Goal: Task Accomplishment & Management: Complete application form

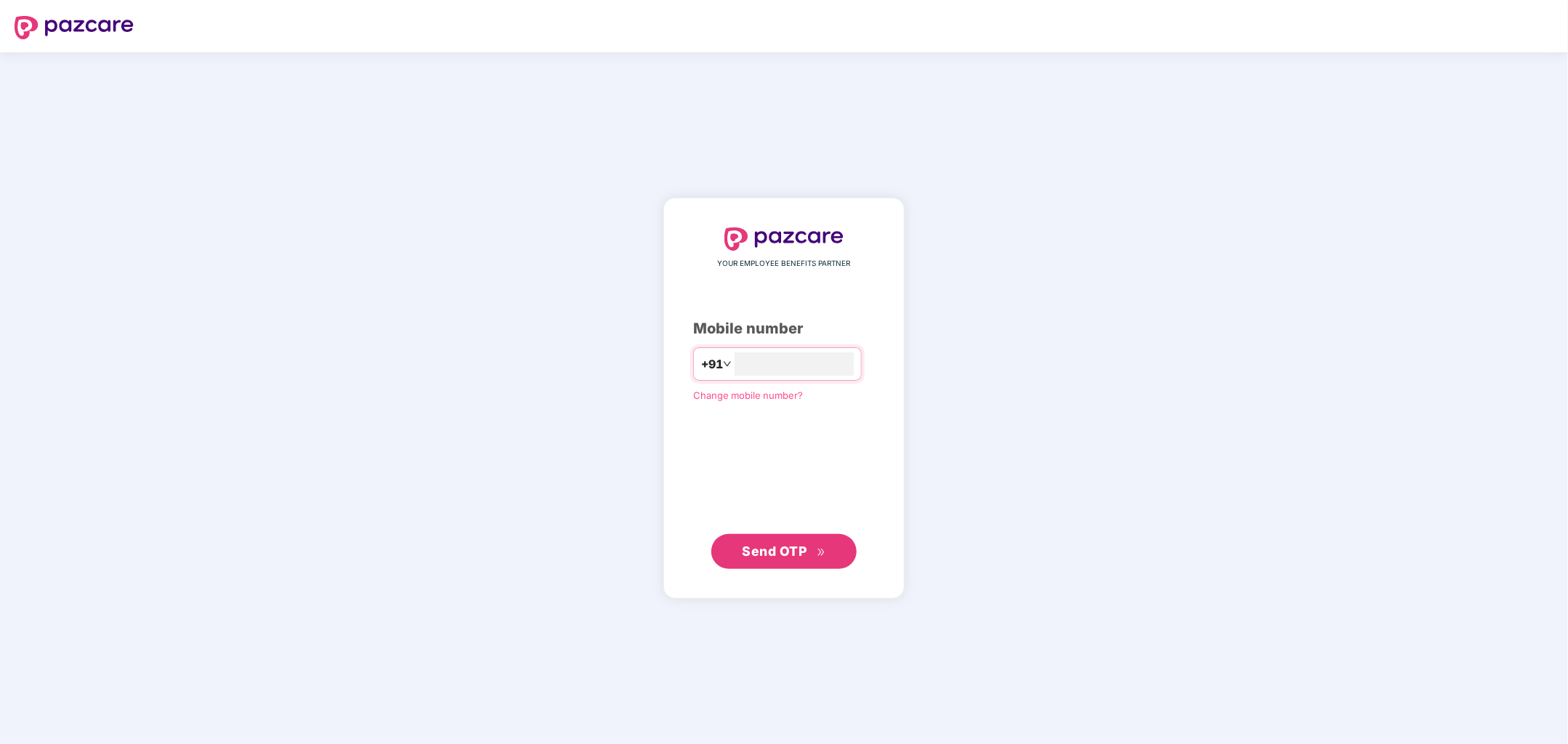
type input "**********"
click at [780, 550] on span "Send OTP" at bounding box center [774, 550] width 65 height 16
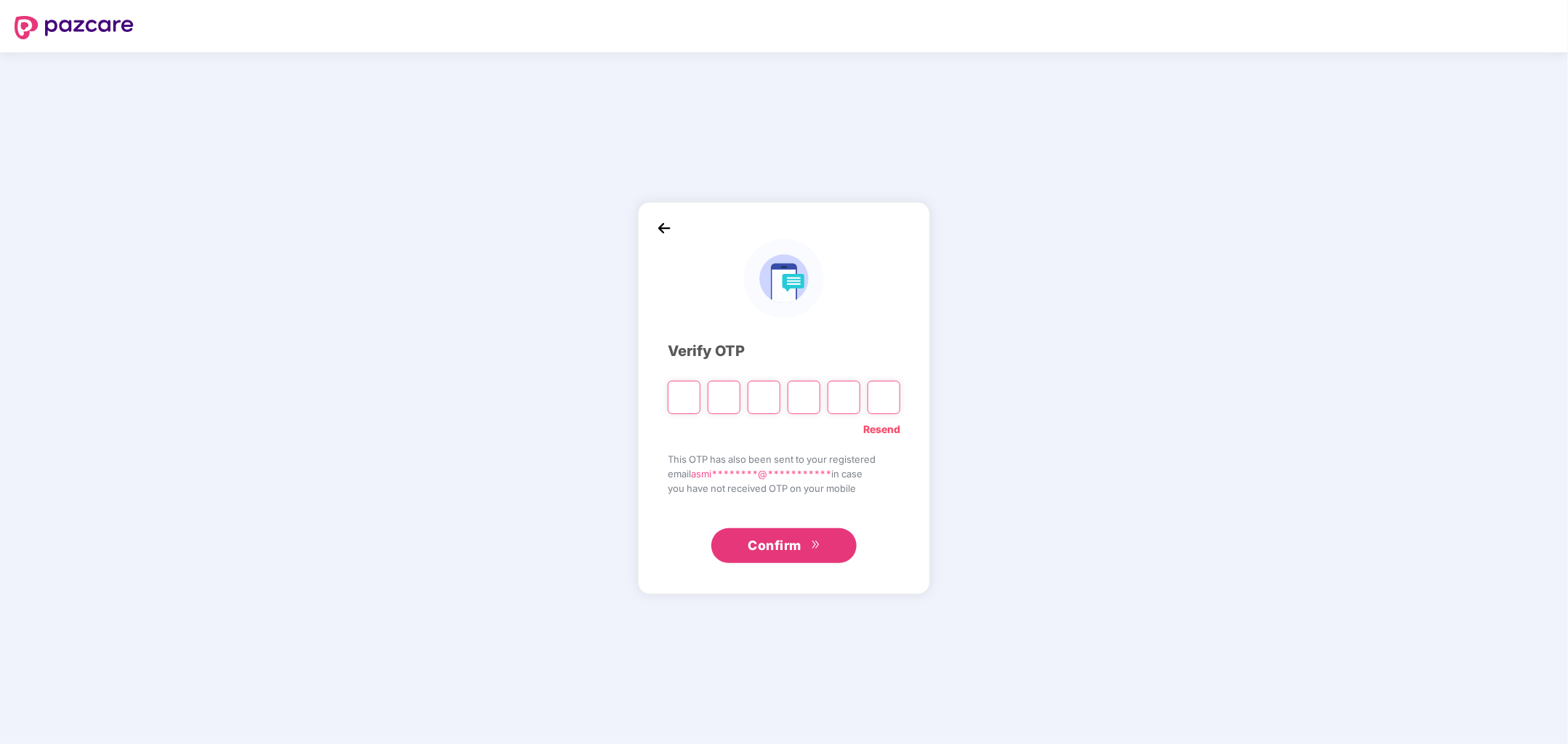
paste input "*"
type input "*"
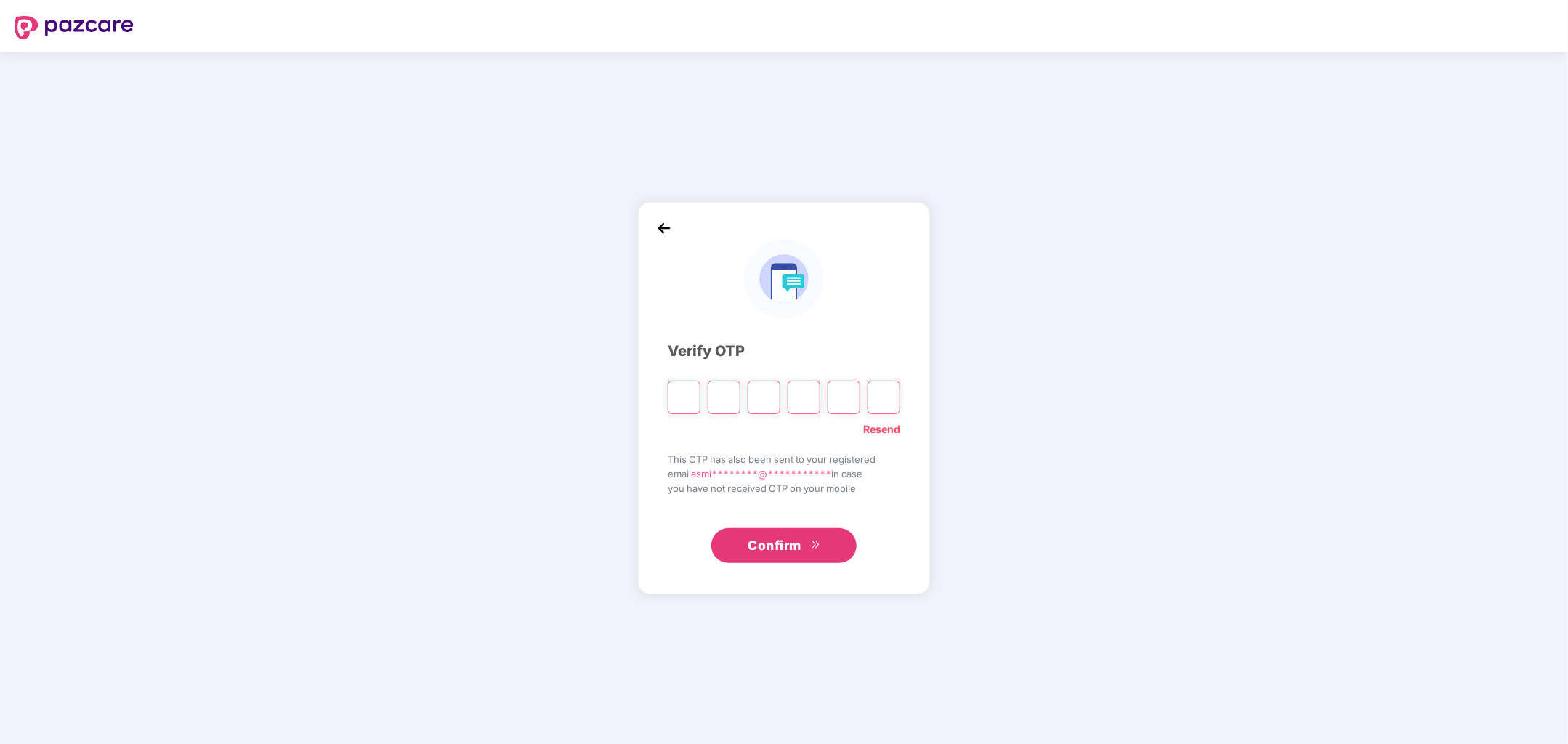
type input "*"
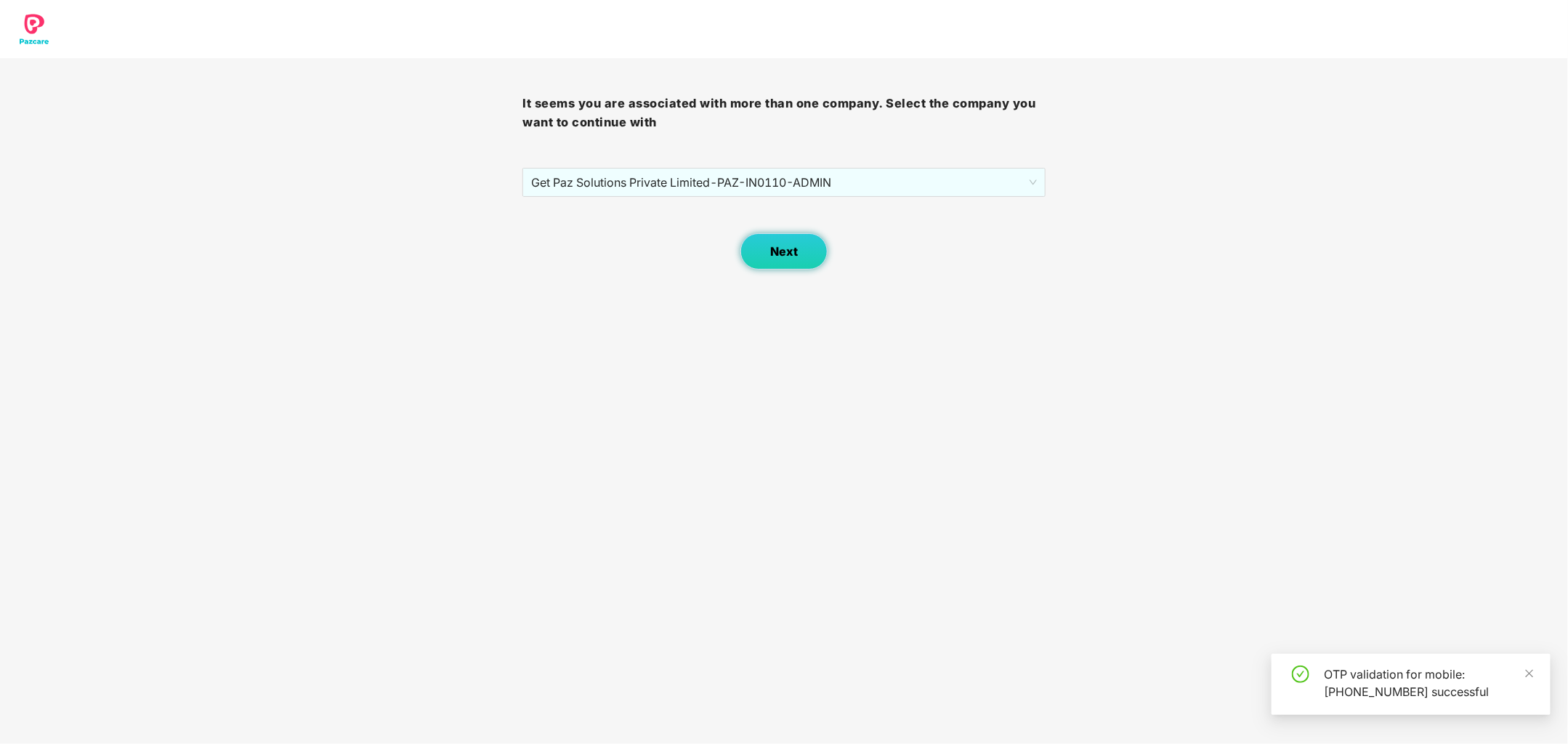
click at [797, 247] on span "Next" at bounding box center [784, 251] width 27 height 14
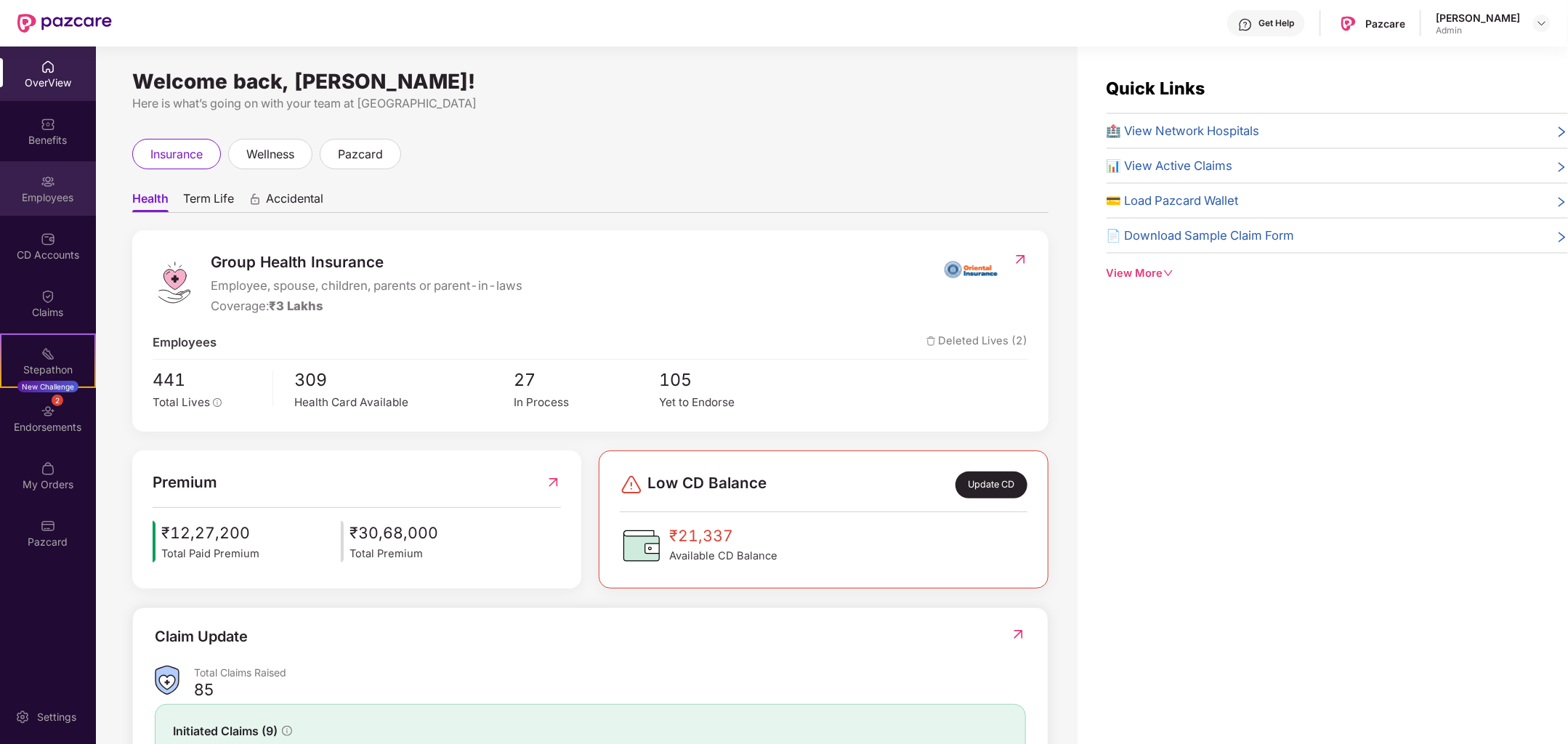
click at [62, 200] on div "Employees" at bounding box center [47, 198] width 96 height 15
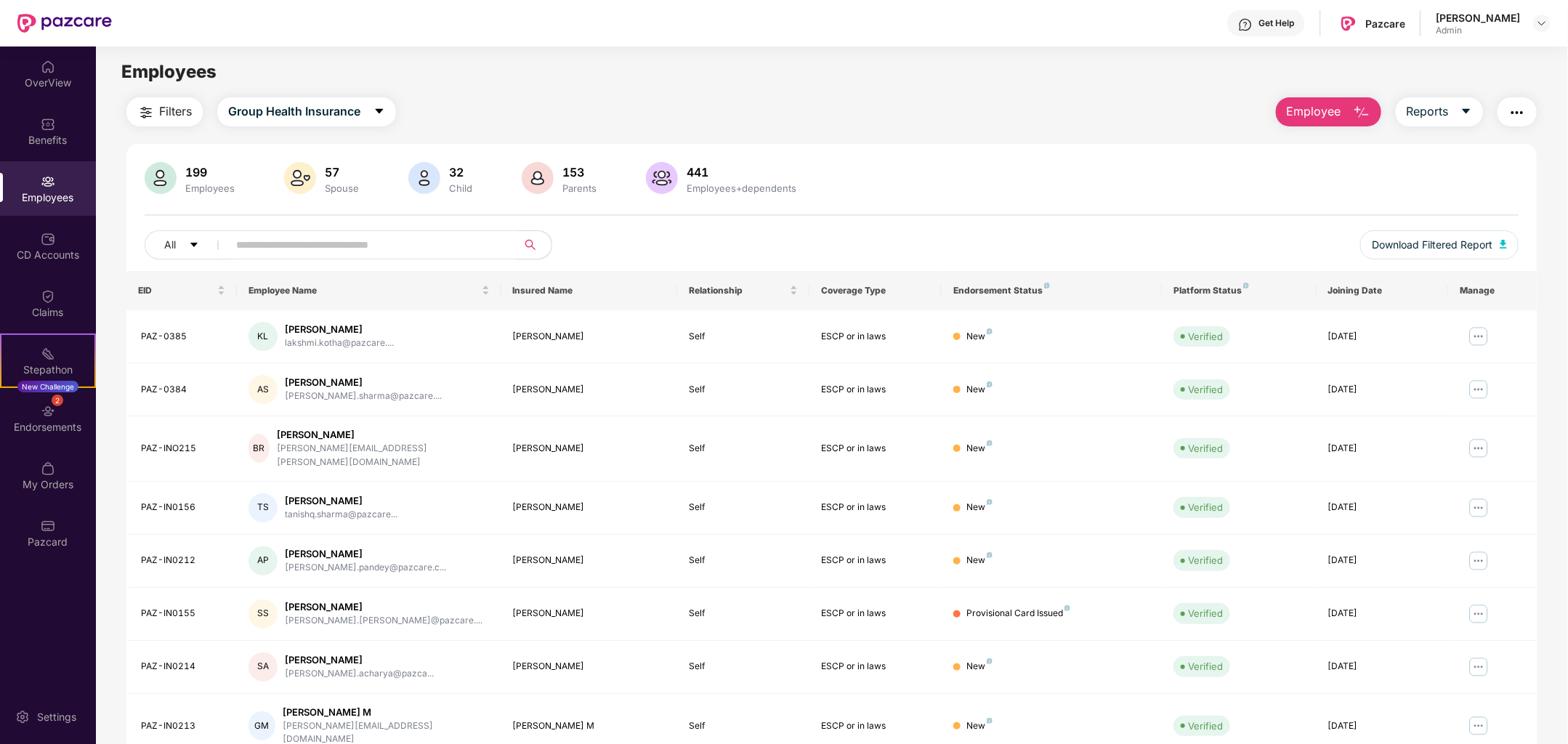
click at [378, 246] on input "text" at bounding box center [366, 244] width 261 height 22
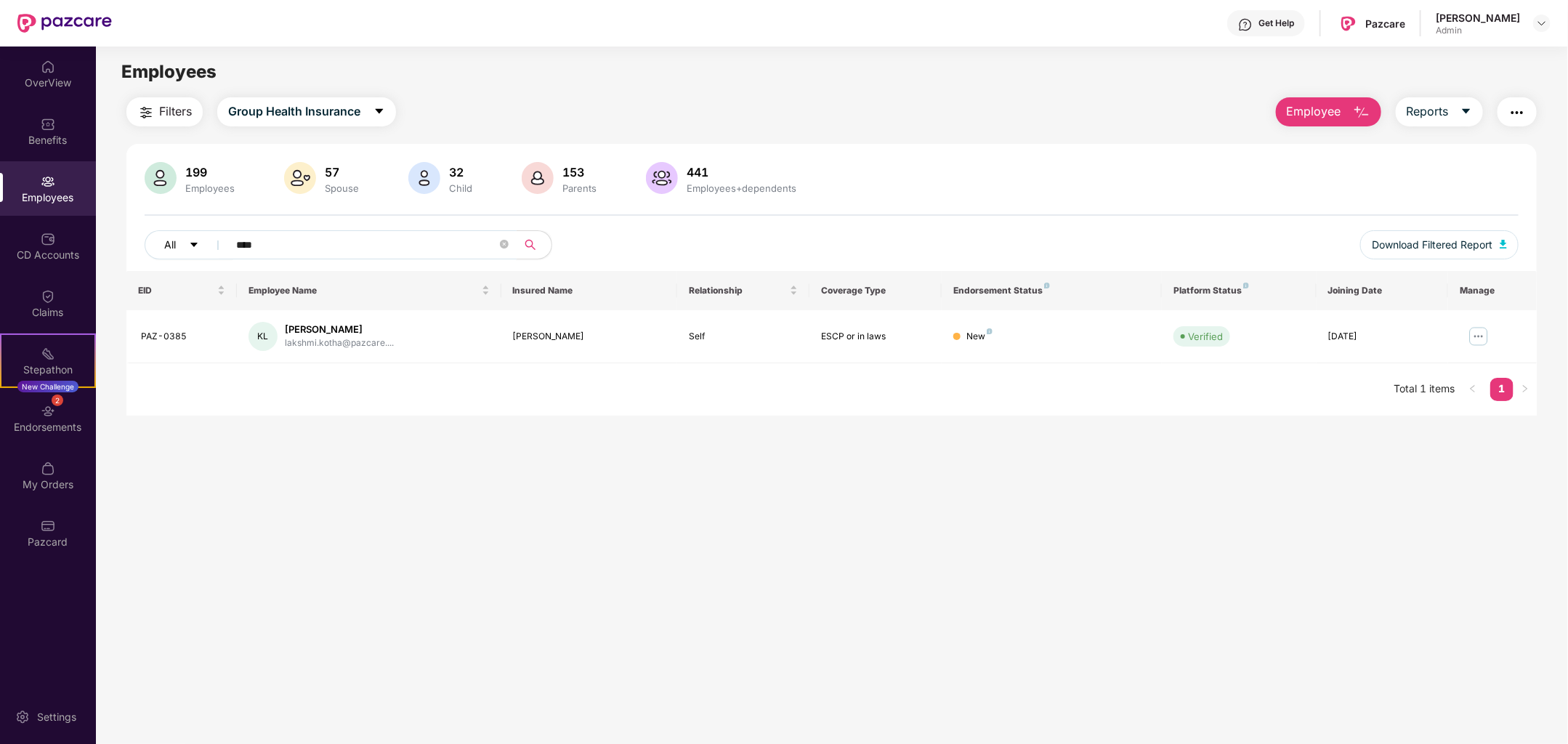
drag, startPoint x: 294, startPoint y: 236, endPoint x: 196, endPoint y: 252, distance: 99.3
click at [196, 252] on div "All ****" at bounding box center [545, 245] width 802 height 29
drag, startPoint x: 263, startPoint y: 245, endPoint x: 164, endPoint y: 240, distance: 99.1
click at [164, 240] on div "All ****" at bounding box center [545, 245] width 802 height 29
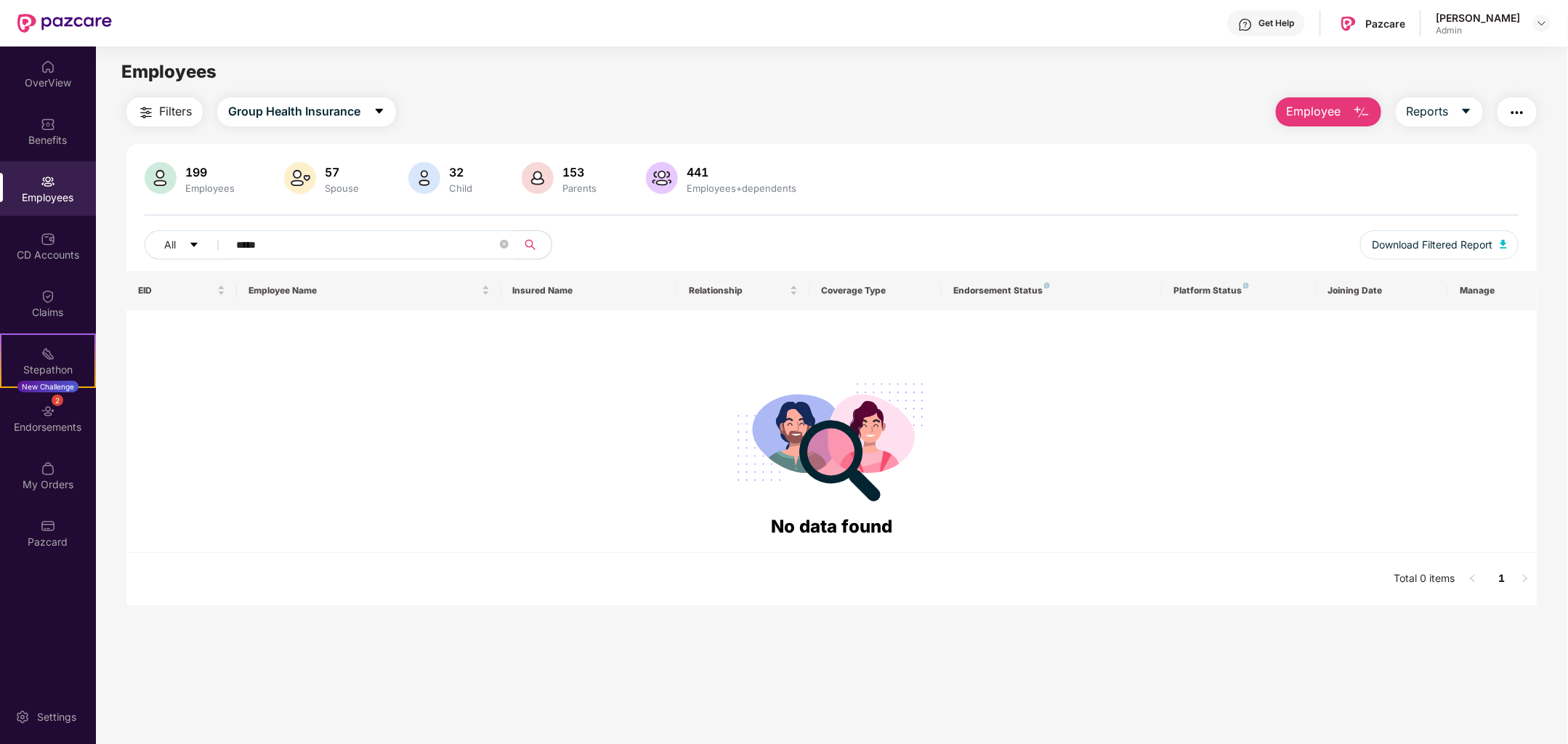
type input "*****"
click at [1308, 113] on span "Employee" at bounding box center [1314, 111] width 54 height 18
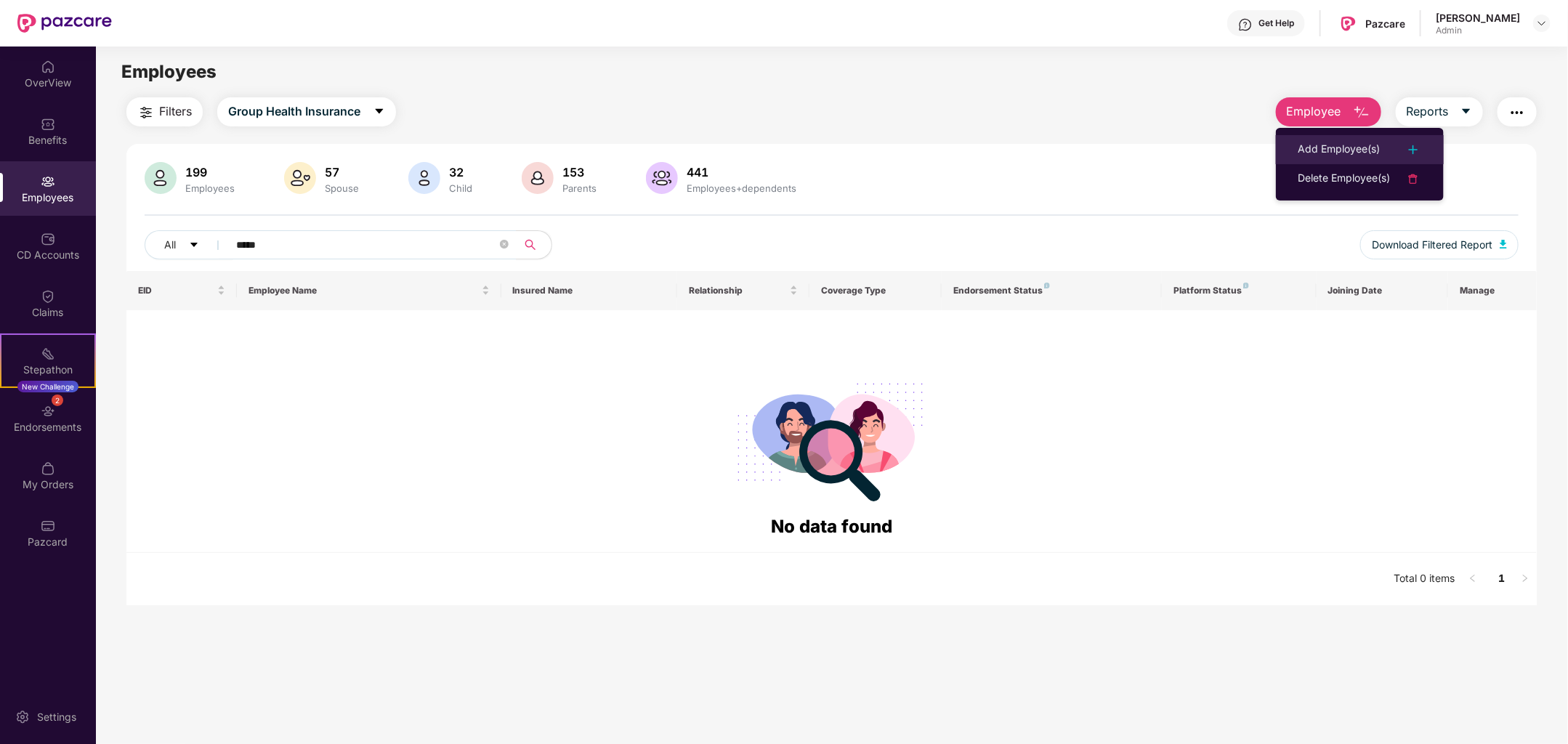
click at [1329, 148] on div "Add Employee(s)" at bounding box center [1339, 150] width 82 height 18
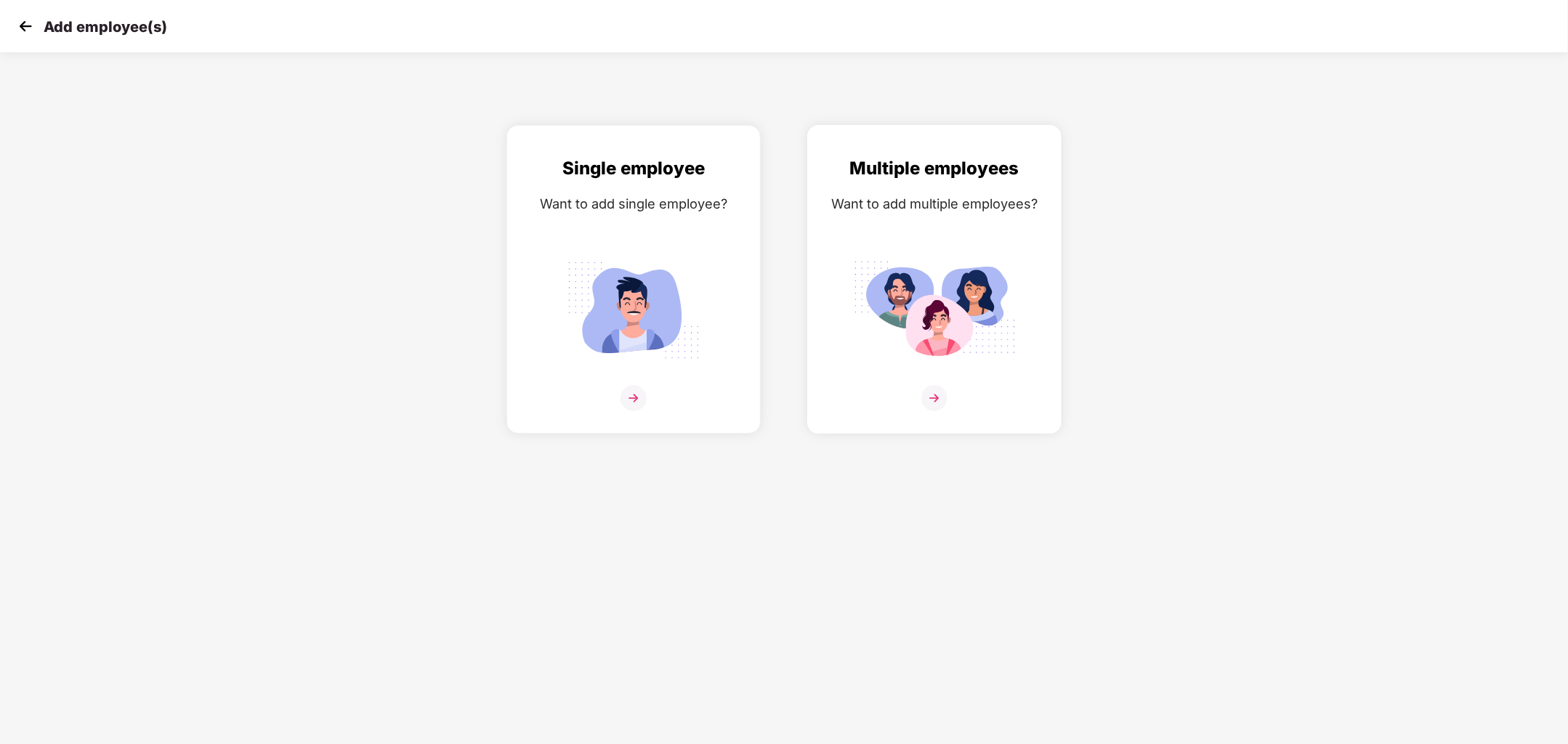
click at [906, 391] on div at bounding box center [935, 407] width 224 height 45
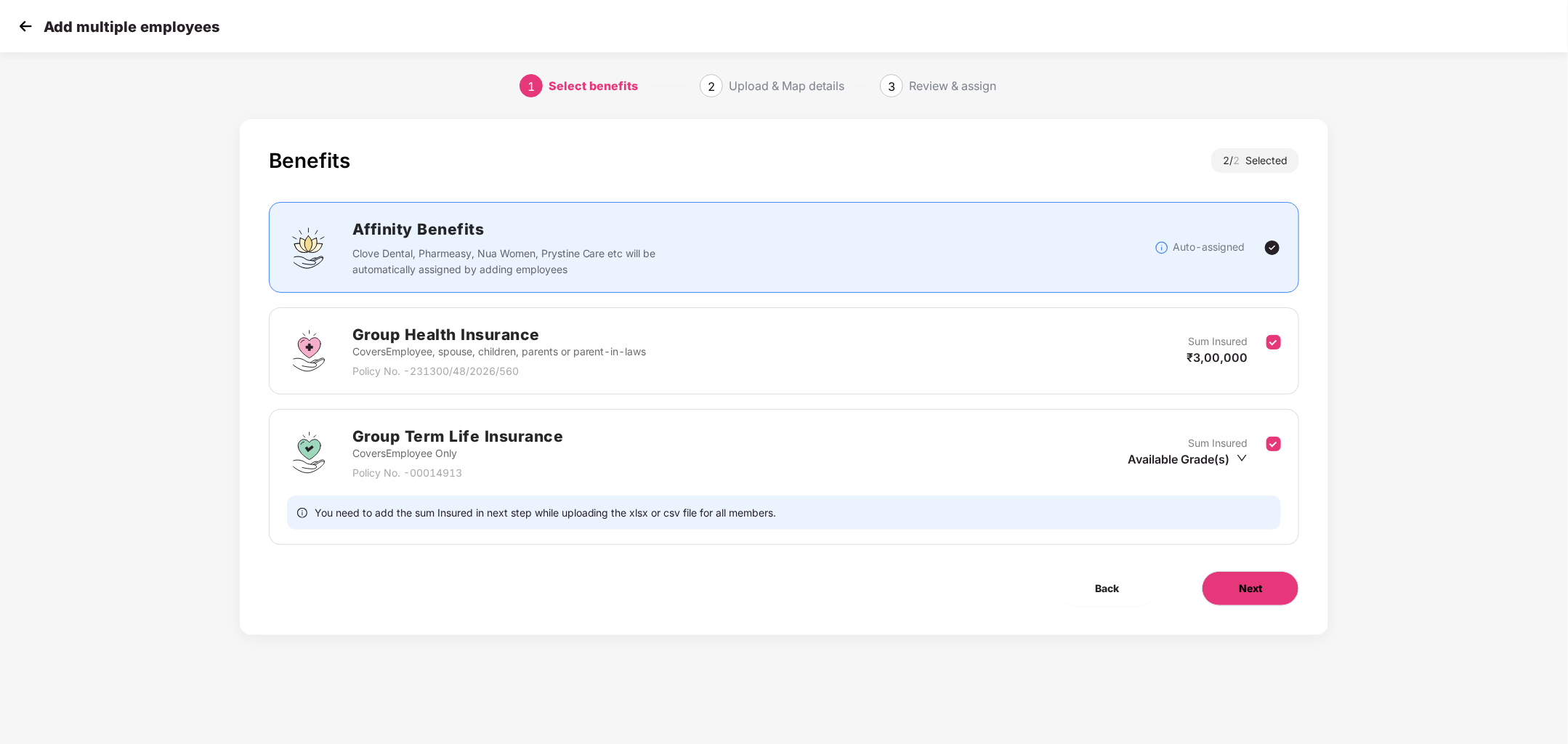
click at [1260, 581] on span "Next" at bounding box center [1251, 589] width 23 height 16
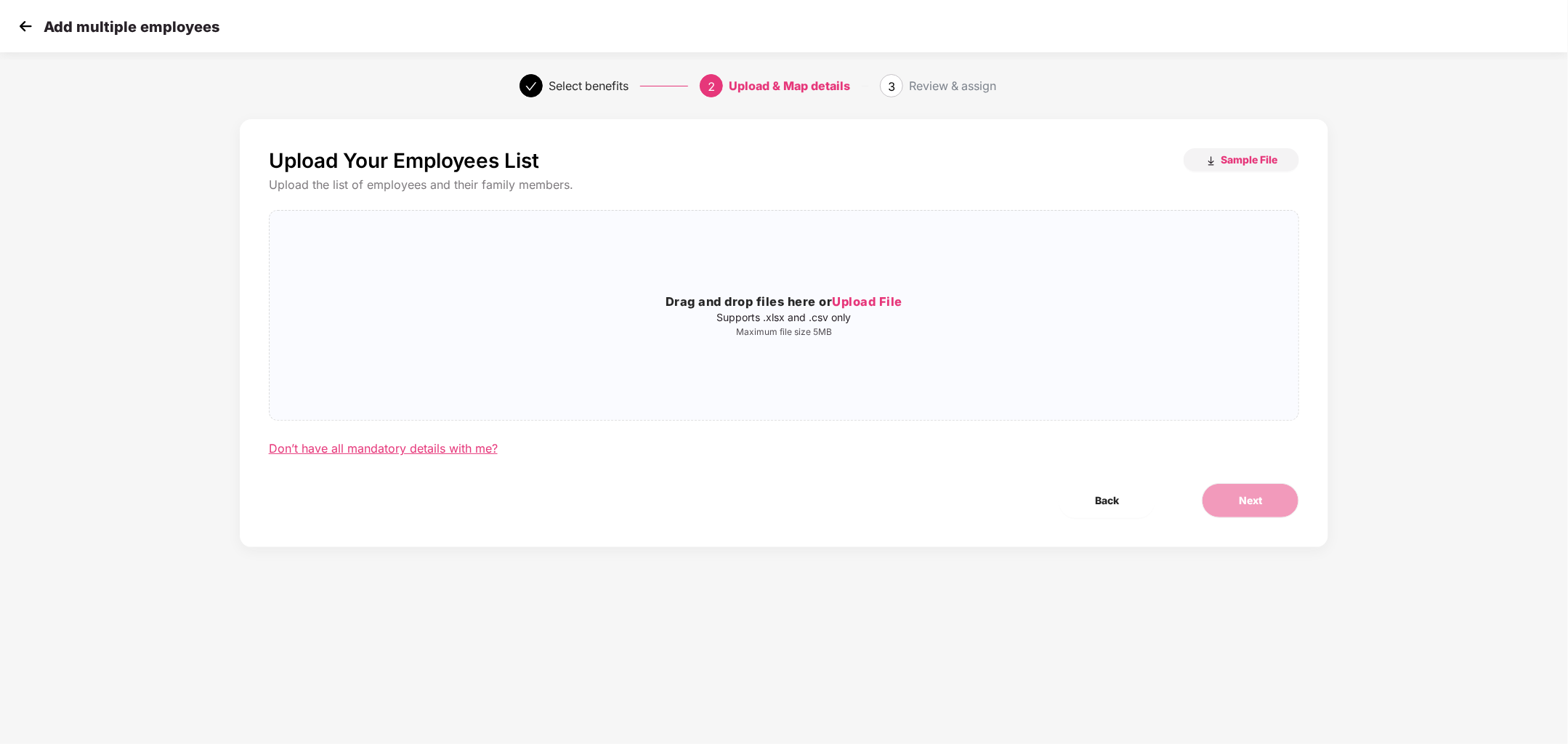
click at [462, 452] on div "Don’t have all mandatory details with me?" at bounding box center [383, 449] width 229 height 16
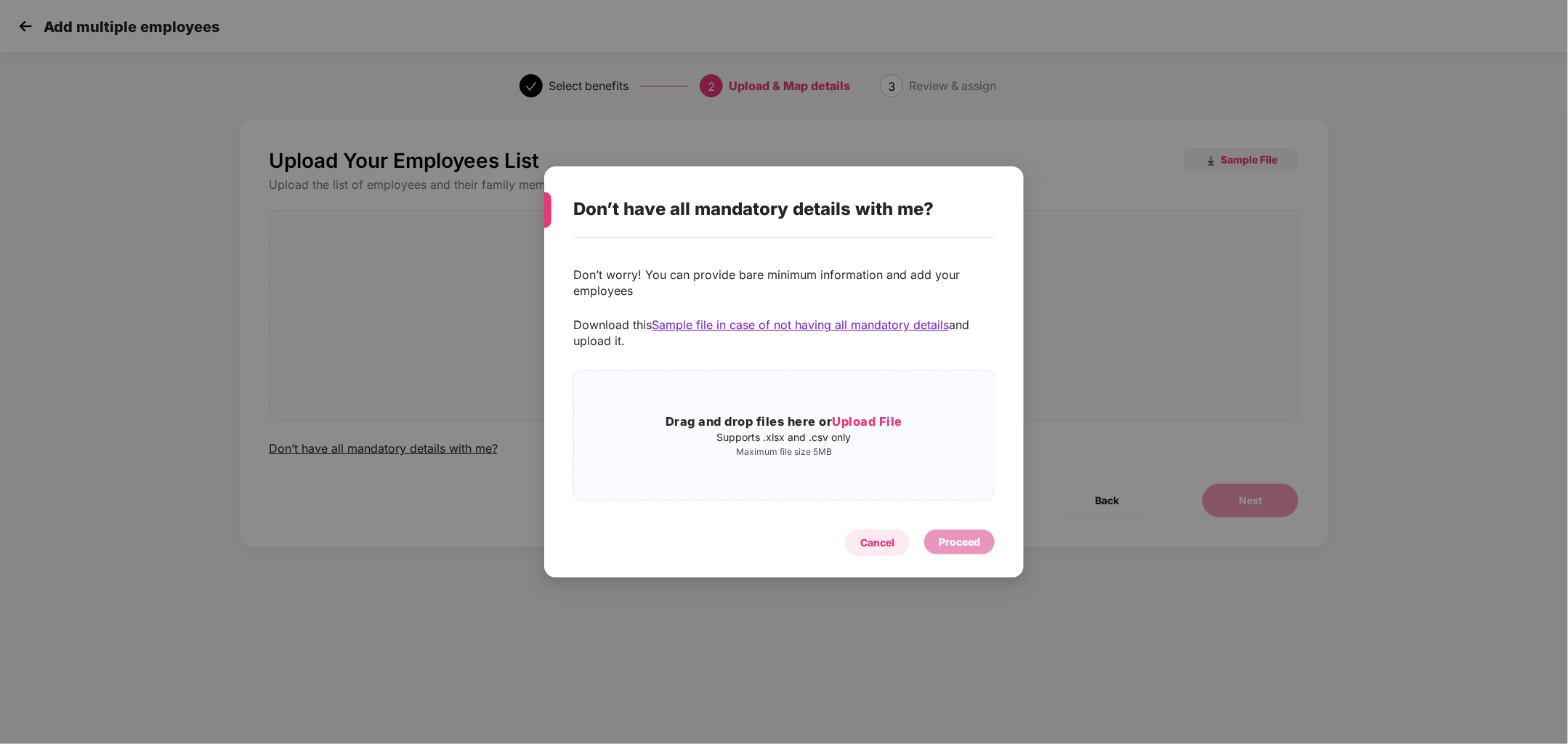
click at [883, 539] on div "Cancel" at bounding box center [877, 543] width 34 height 16
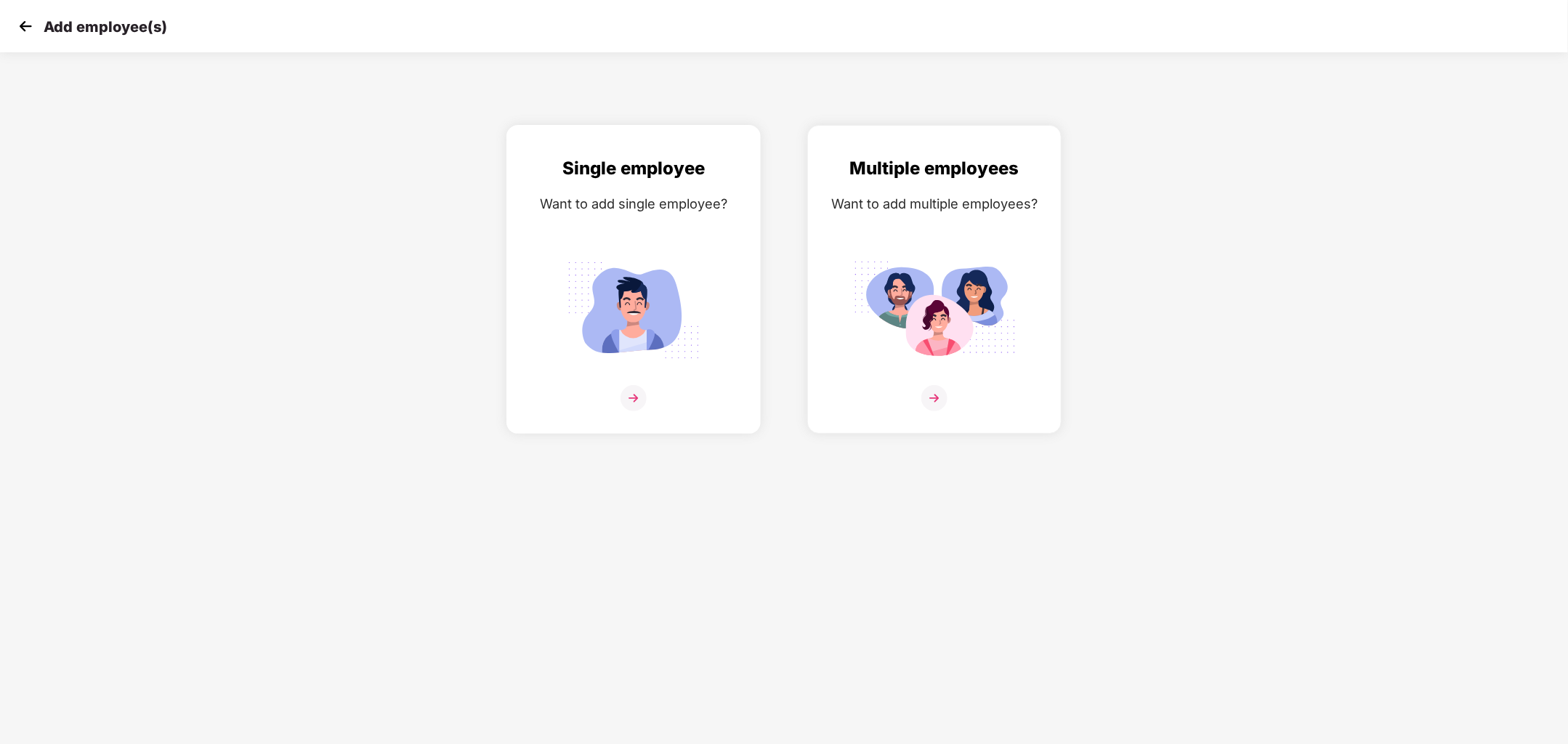
click at [638, 390] on img at bounding box center [633, 398] width 26 height 26
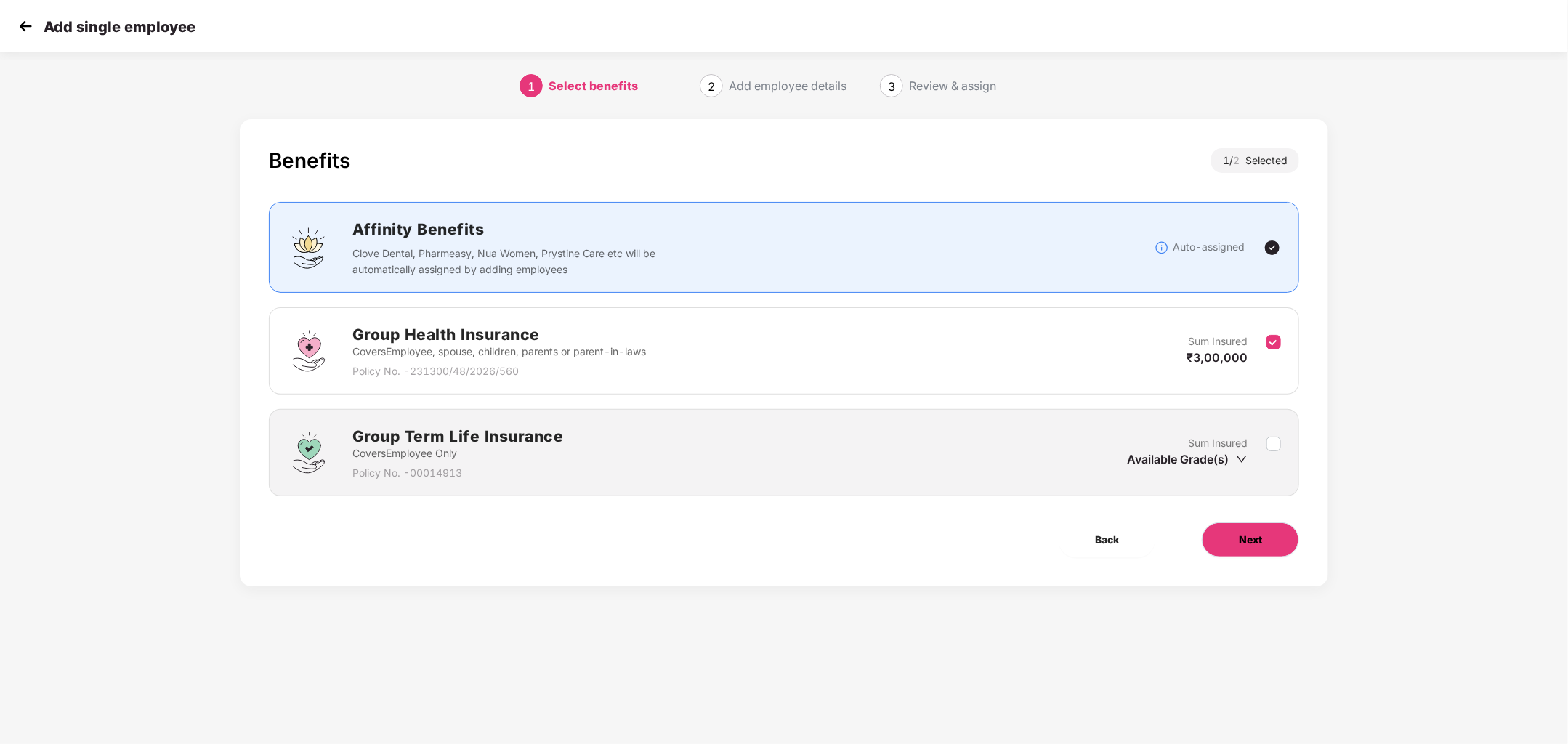
click at [1249, 536] on span "Next" at bounding box center [1251, 540] width 23 height 16
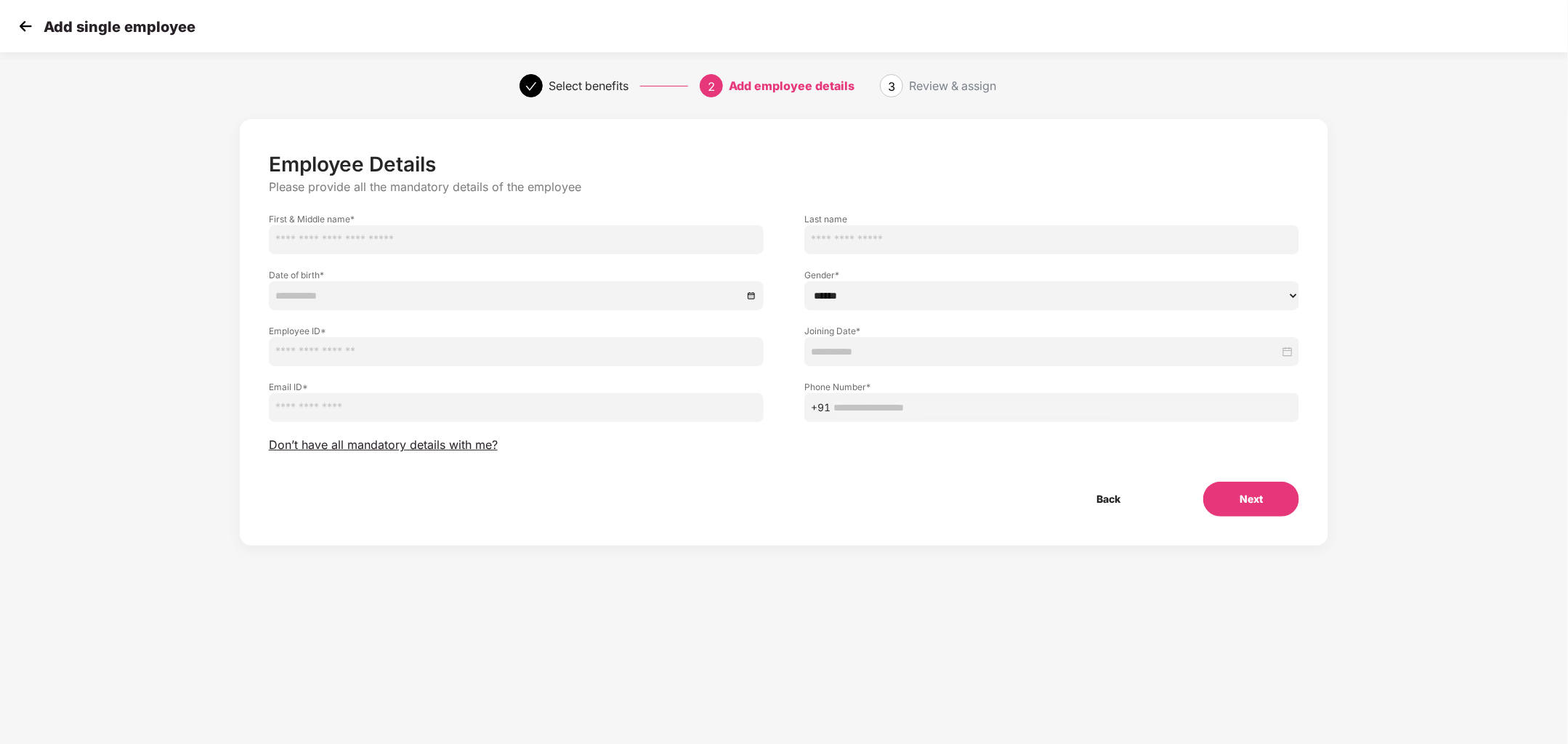
click at [34, 21] on img at bounding box center [25, 26] width 22 height 22
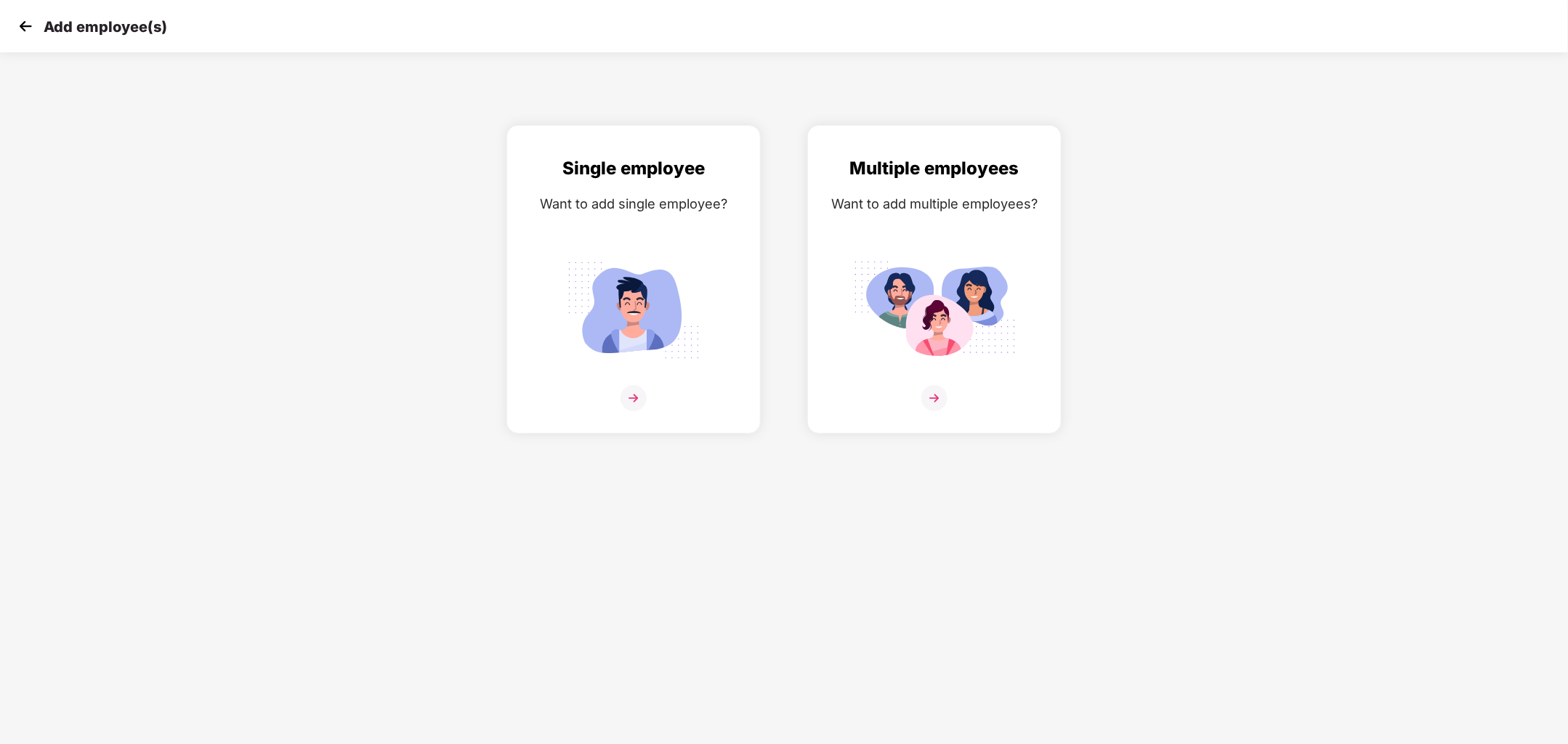
click at [771, 335] on div "Single employee Want to add single employee?" at bounding box center [634, 280] width 301 height 309
click at [674, 339] on img at bounding box center [633, 310] width 162 height 113
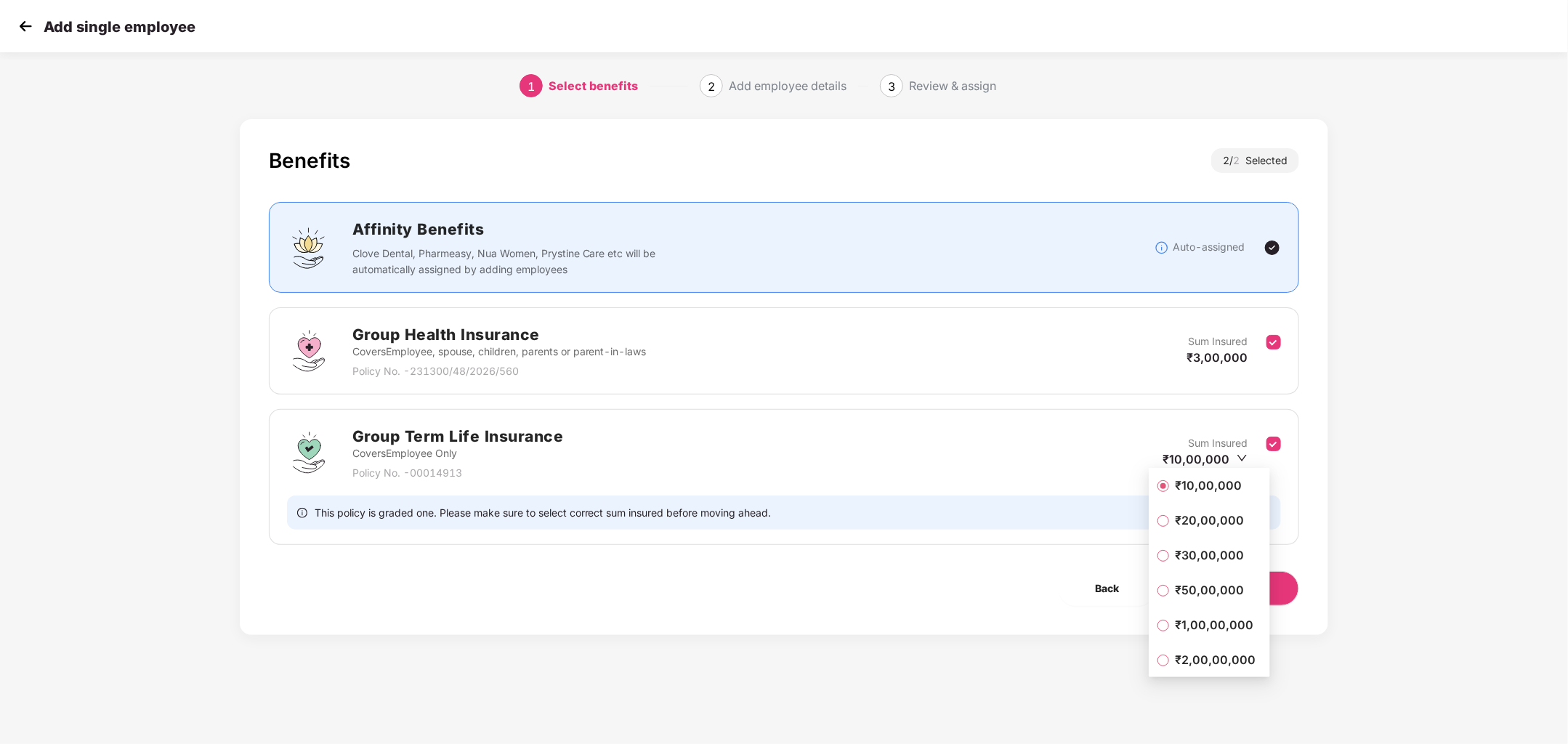
click at [1092, 453] on div "Group Term Life Insurance Covers Employee Only Policy No. - 00014913 Sum Insure…" at bounding box center [784, 452] width 995 height 56
click at [1265, 578] on button "Next" at bounding box center [1251, 588] width 97 height 35
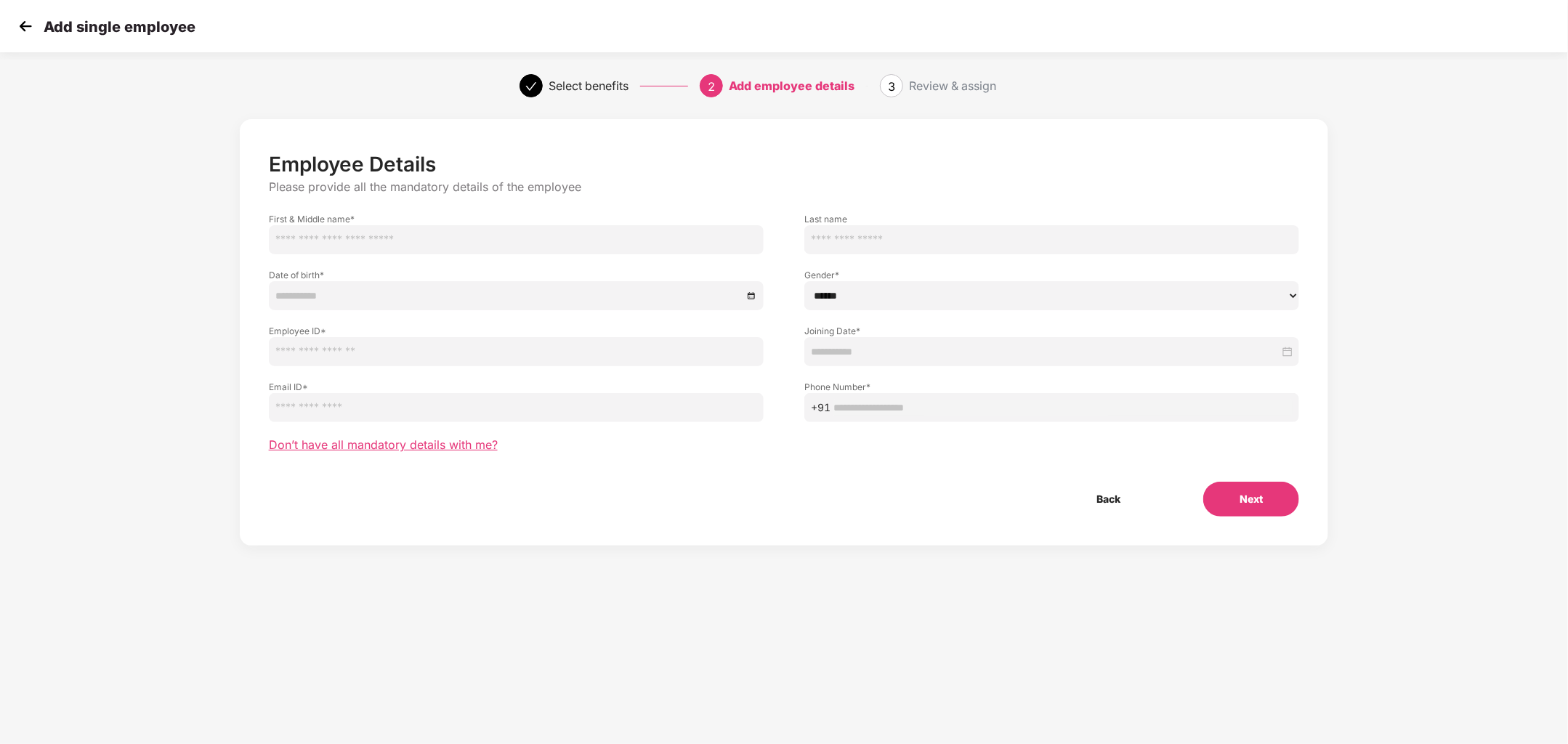
click at [472, 450] on span "Don’t have all mandatory details with me?" at bounding box center [383, 445] width 229 height 16
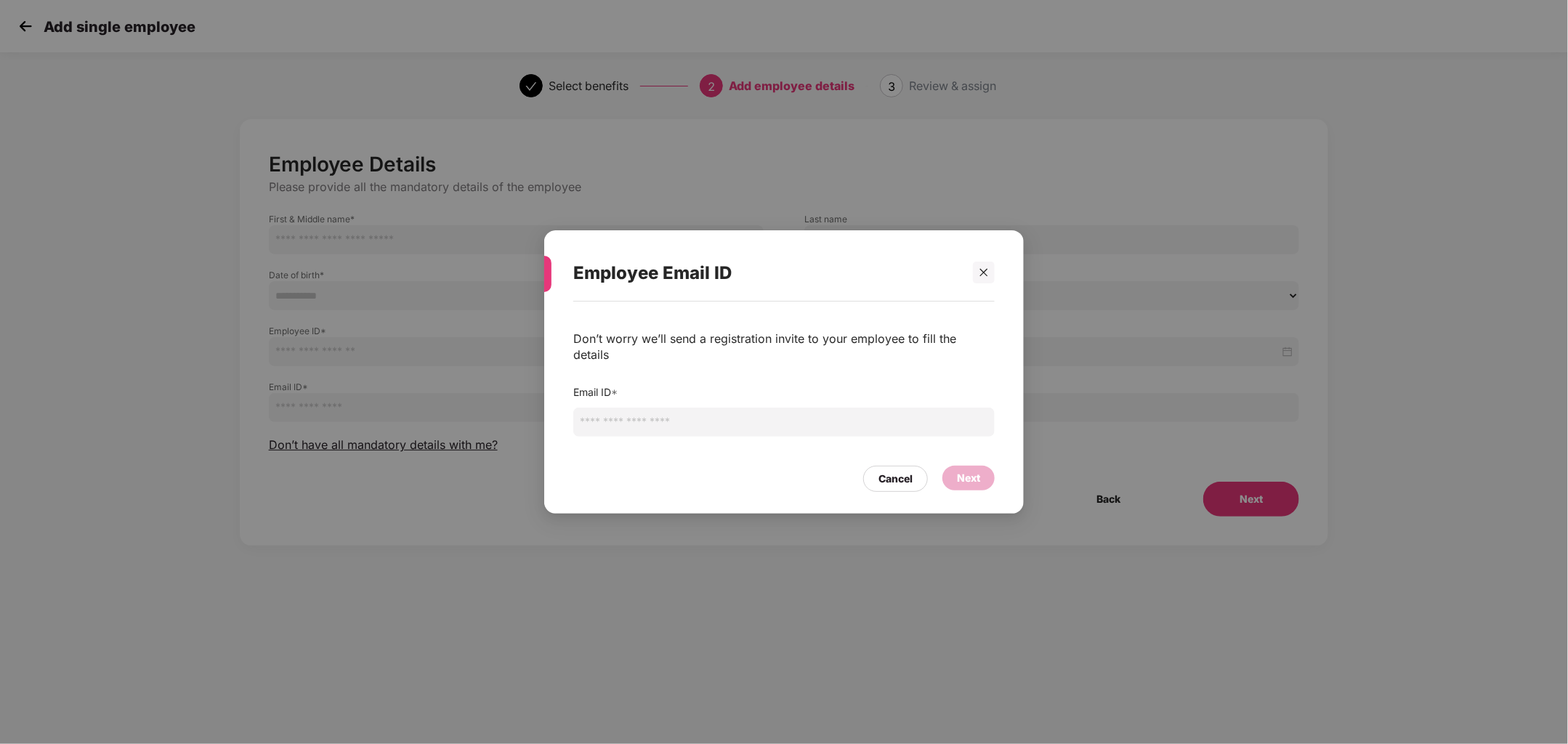
click at [658, 417] on input "email" at bounding box center [784, 422] width 421 height 29
type input "**********"
click at [971, 470] on div "Next" at bounding box center [968, 478] width 23 height 16
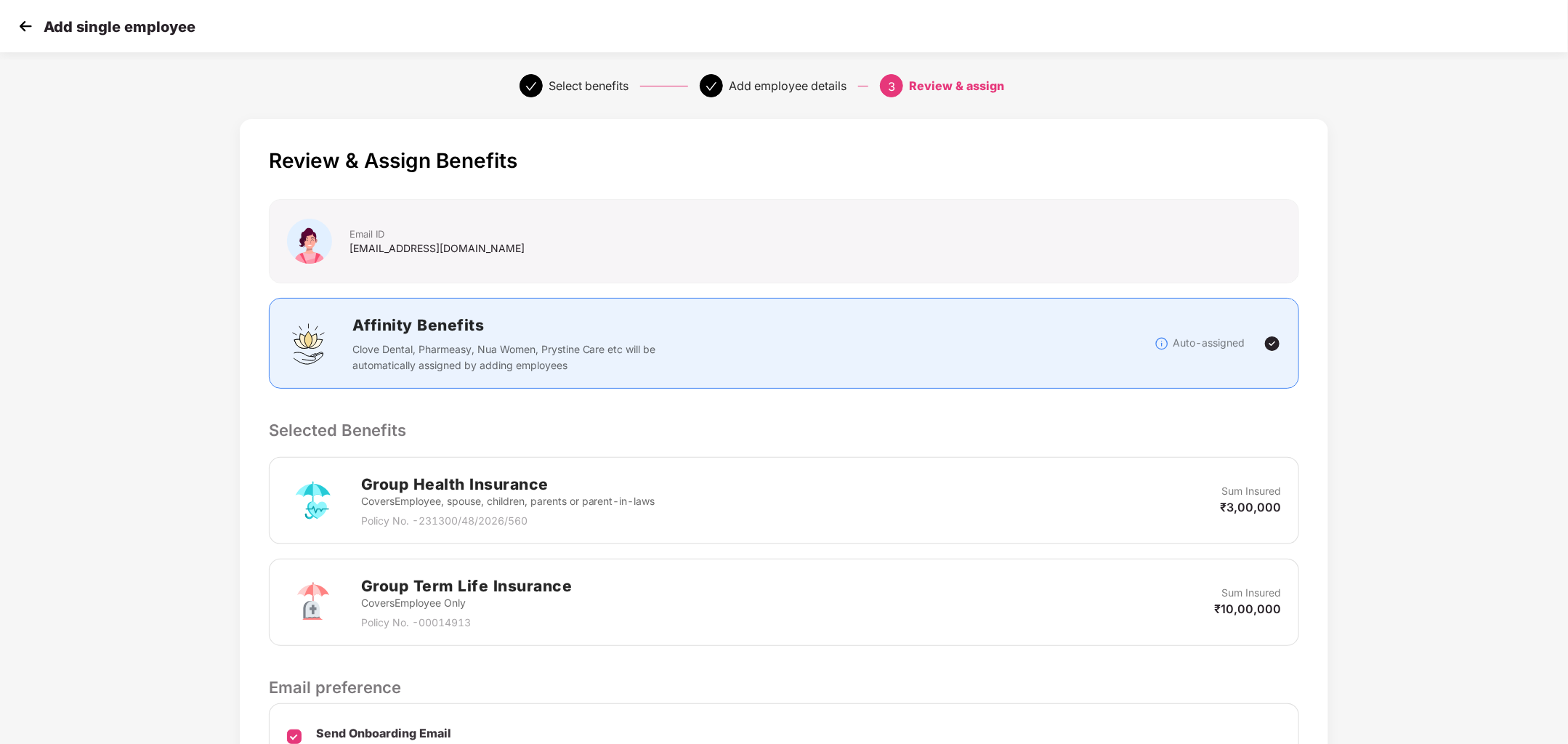
scroll to position [166, 0]
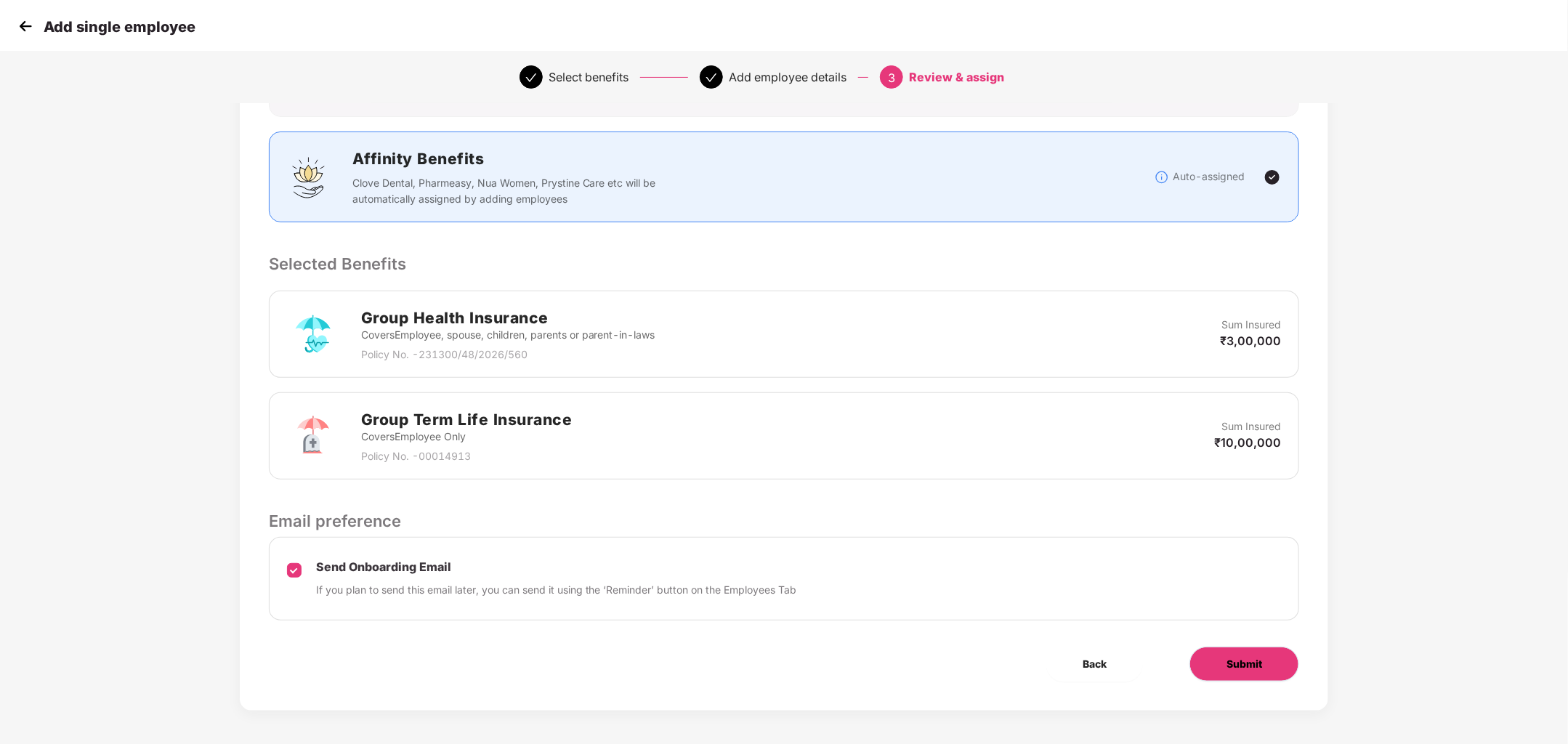
drag, startPoint x: 1217, startPoint y: 662, endPoint x: 1081, endPoint y: 513, distance: 201.7
click at [1081, 513] on div "Review & Assign Benefits Email ID [EMAIL_ADDRESS][DOMAIN_NAME] Affinity Benefit…" at bounding box center [784, 332] width 1090 height 758
click at [1113, 670] on button "Back" at bounding box center [1095, 664] width 96 height 35
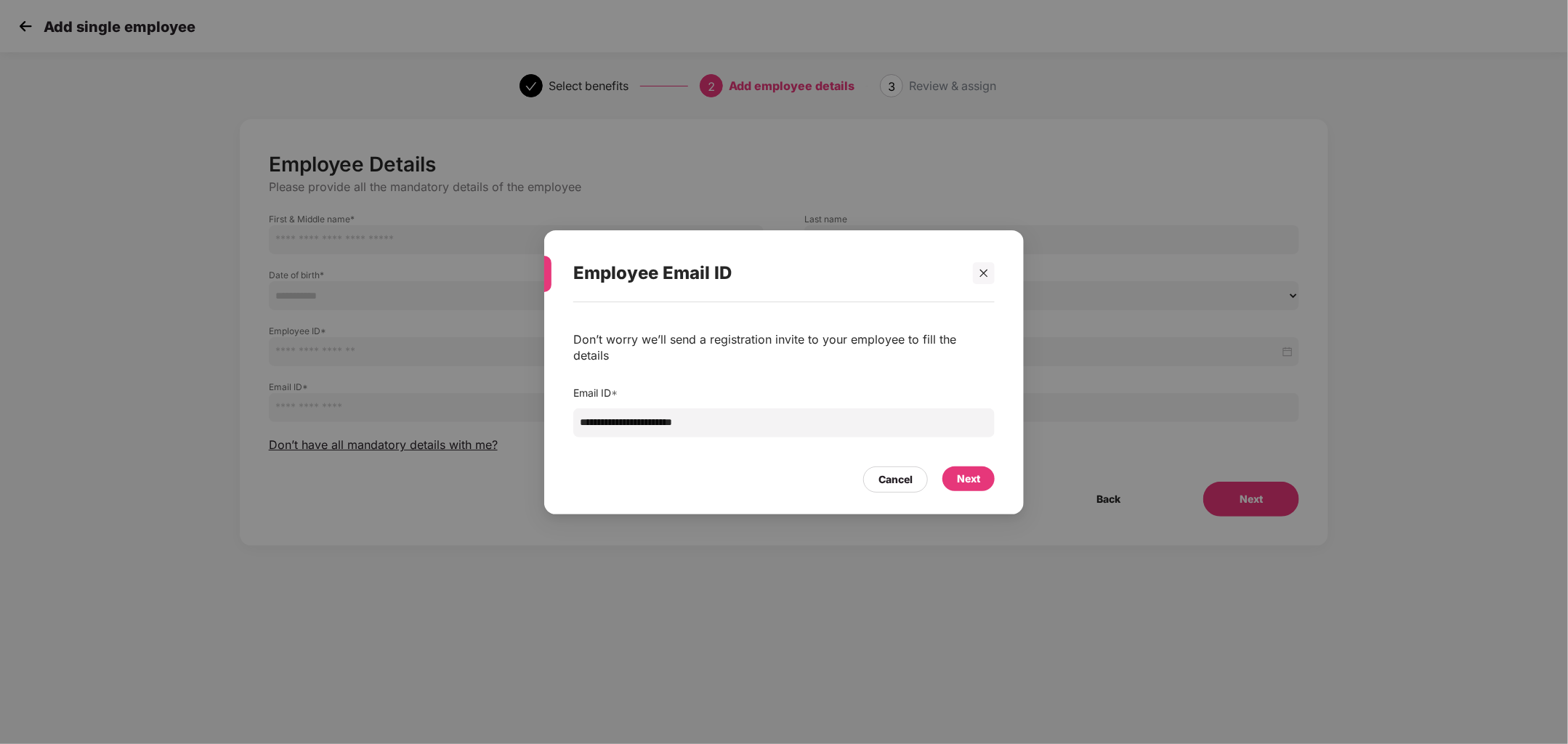
scroll to position [0, 0]
click at [900, 471] on div "Cancel" at bounding box center [896, 479] width 34 height 16
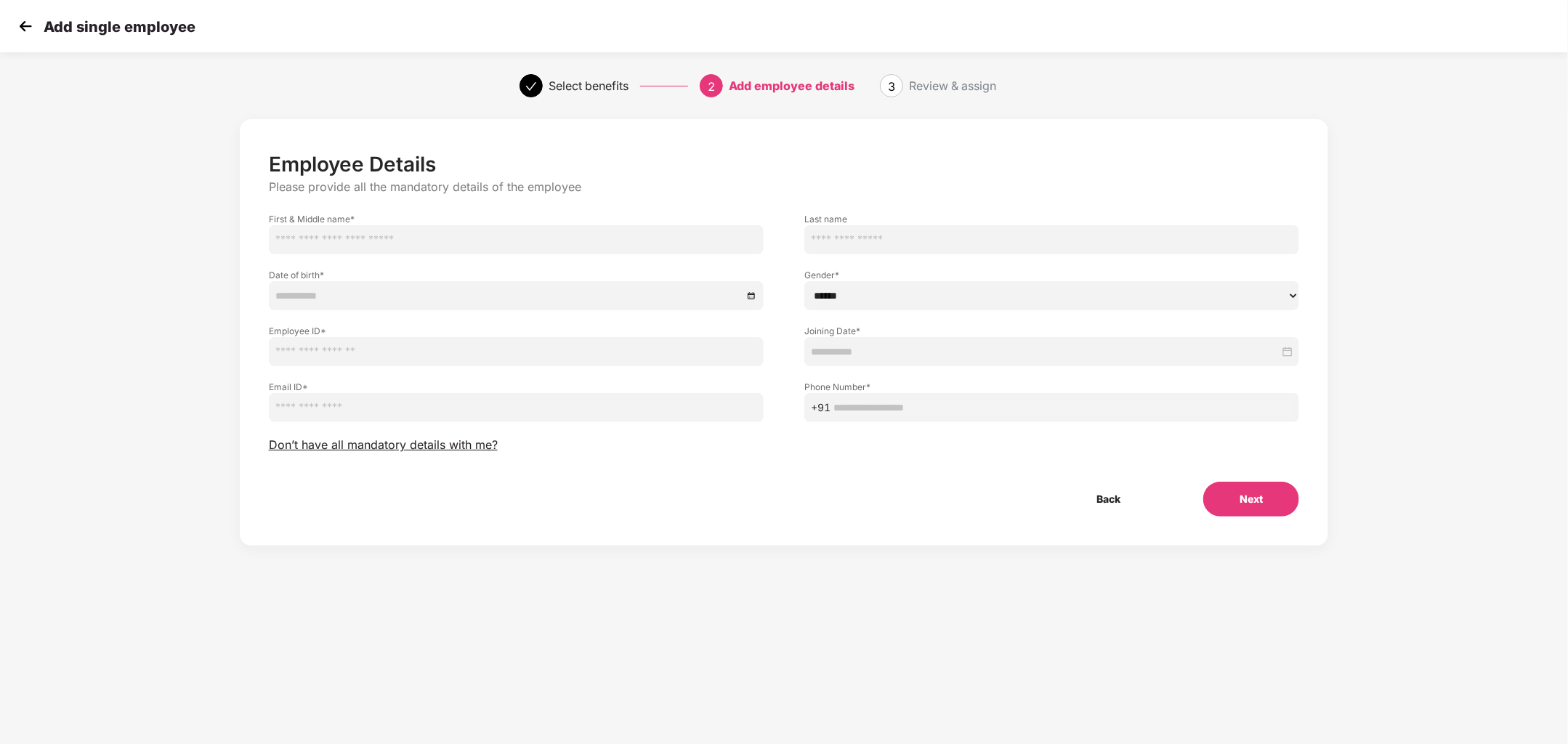
click at [28, 18] on img at bounding box center [25, 26] width 22 height 22
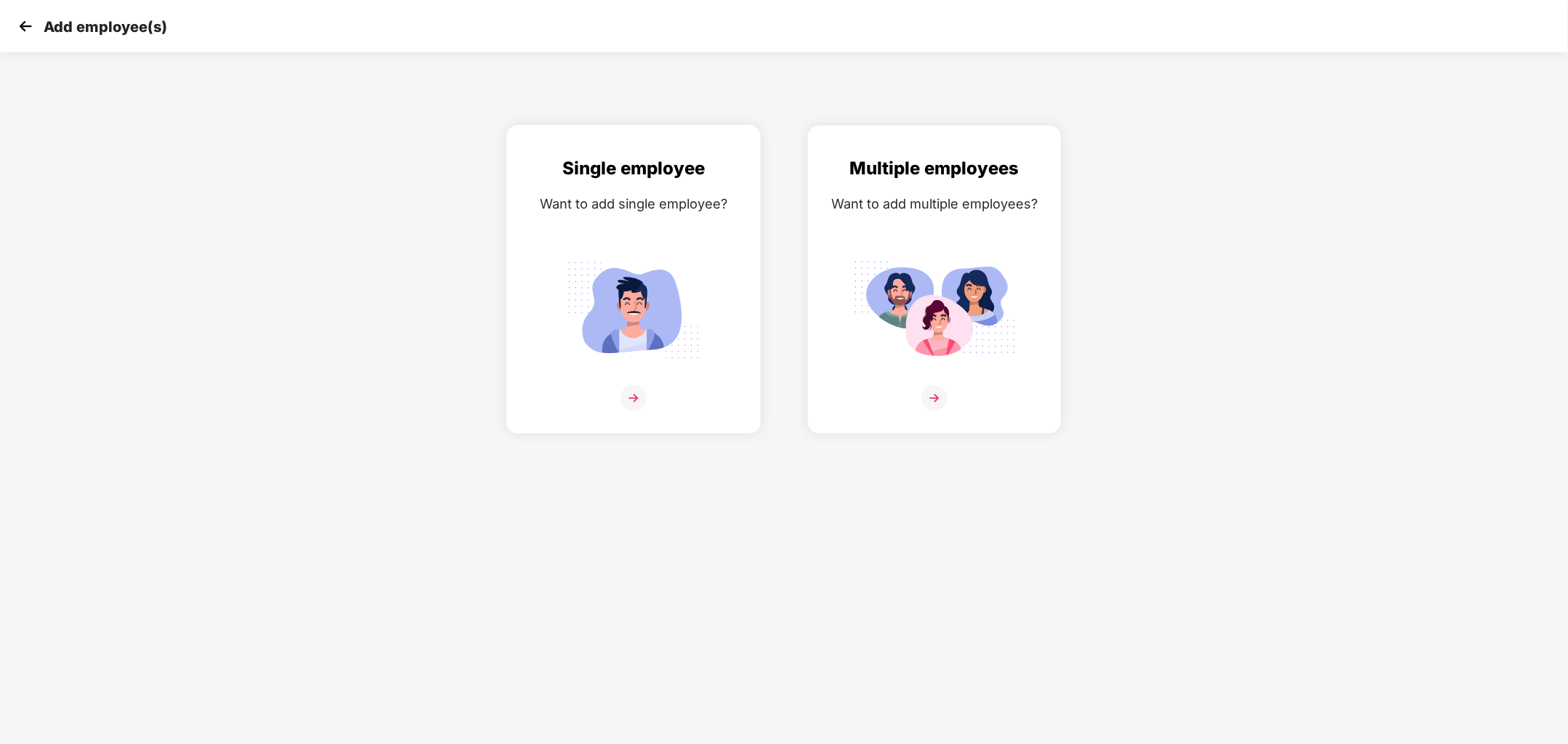
click at [605, 303] on img at bounding box center [633, 310] width 162 height 113
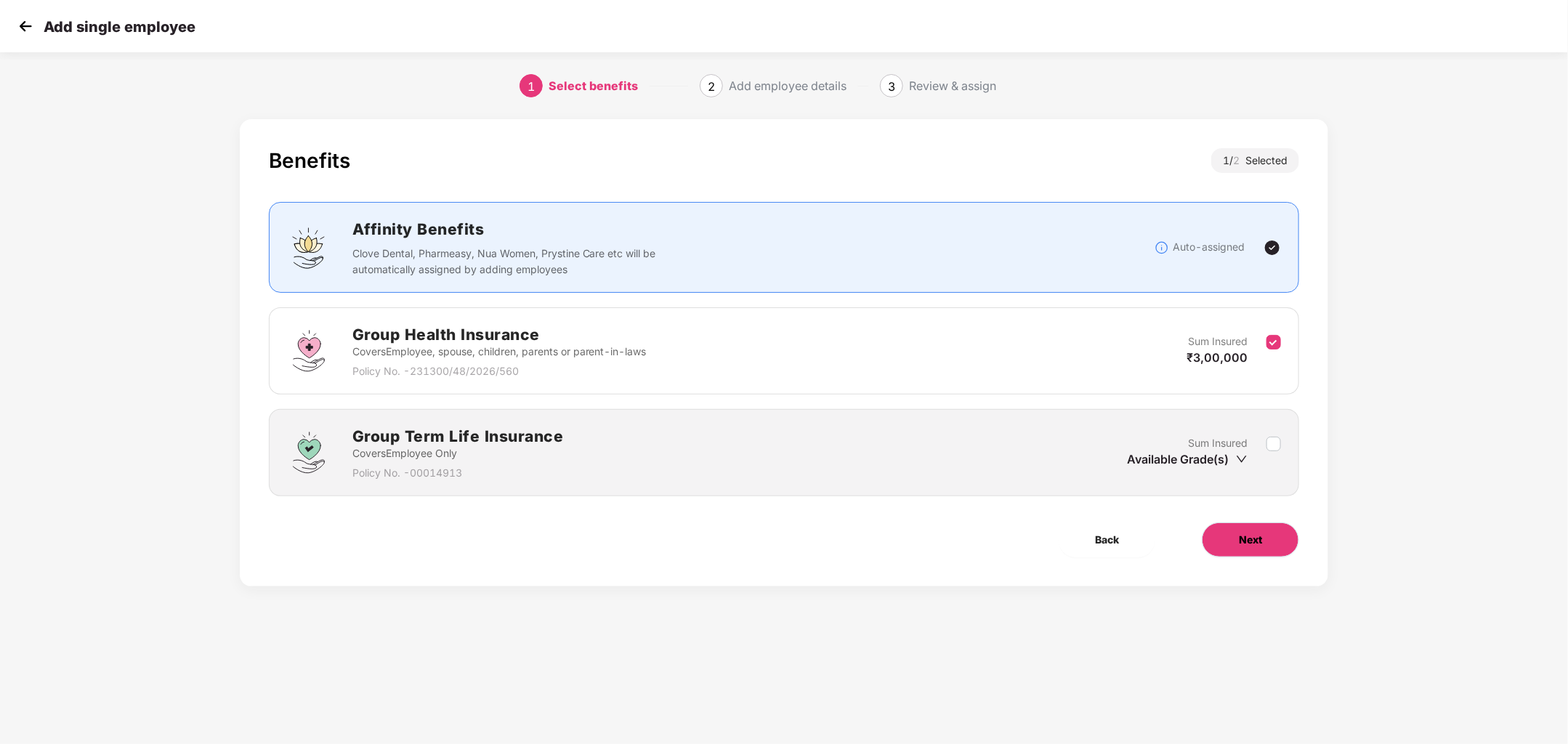
click at [1264, 544] on button "Next" at bounding box center [1251, 539] width 97 height 35
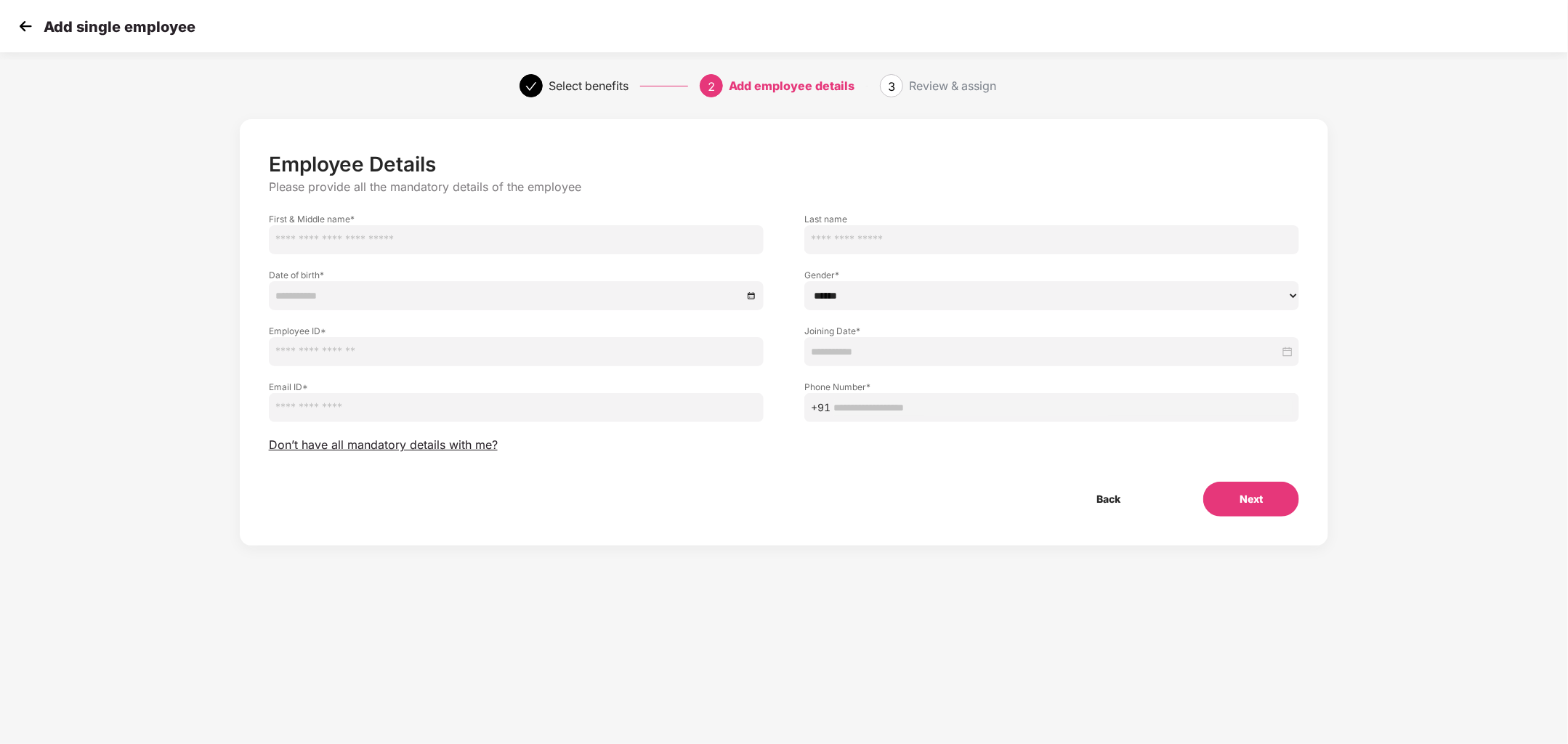
click at [1239, 498] on button "Next" at bounding box center [1251, 499] width 96 height 35
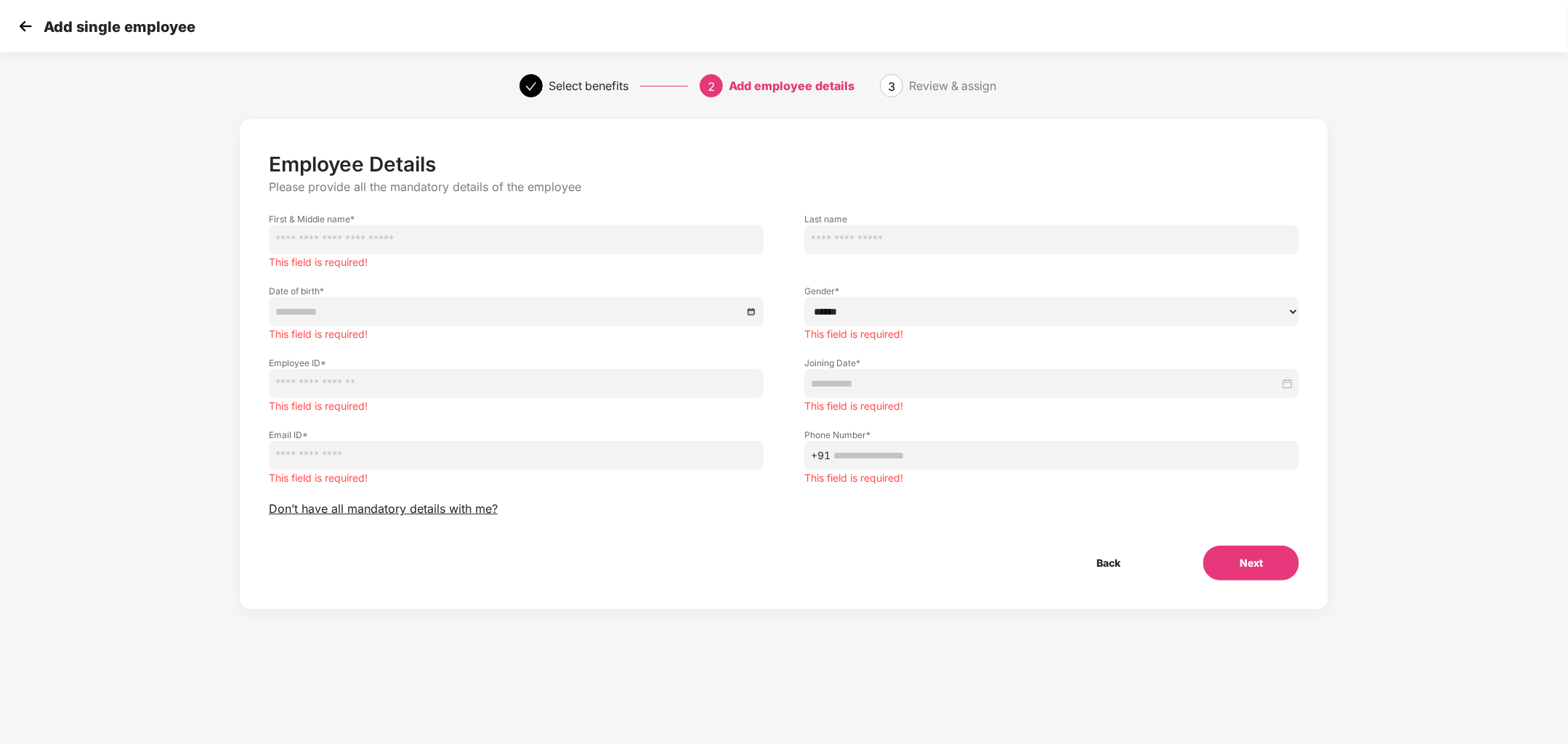
click at [469, 517] on div "Employee Details Please provide all the mandatory details of the employee First…" at bounding box center [785, 366] width 1031 height 429
click at [462, 506] on span "Don’t have all mandatory details with me?" at bounding box center [383, 509] width 229 height 16
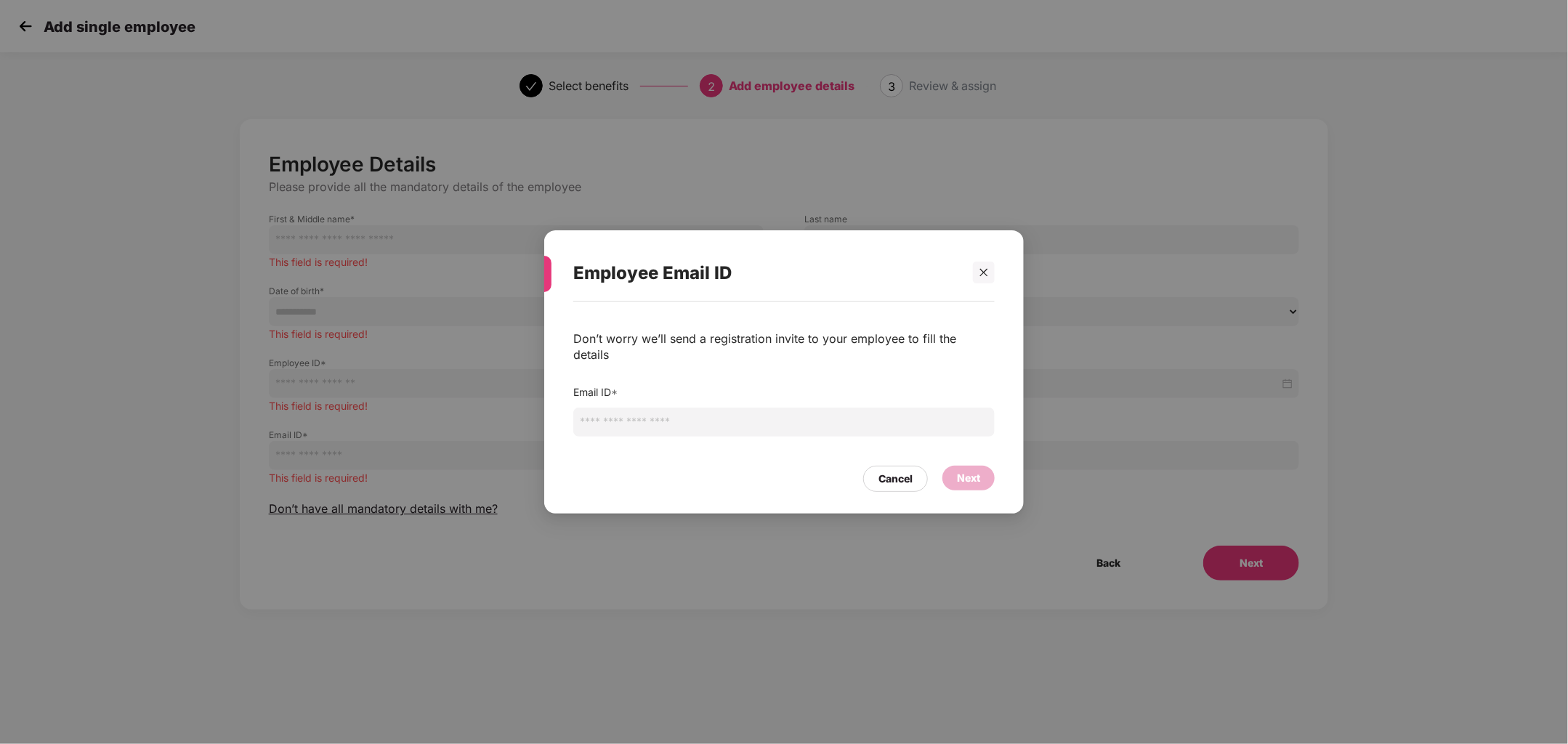
click at [656, 412] on input "email" at bounding box center [784, 422] width 421 height 29
type input "**********"
click at [969, 477] on div "Next" at bounding box center [968, 478] width 23 height 16
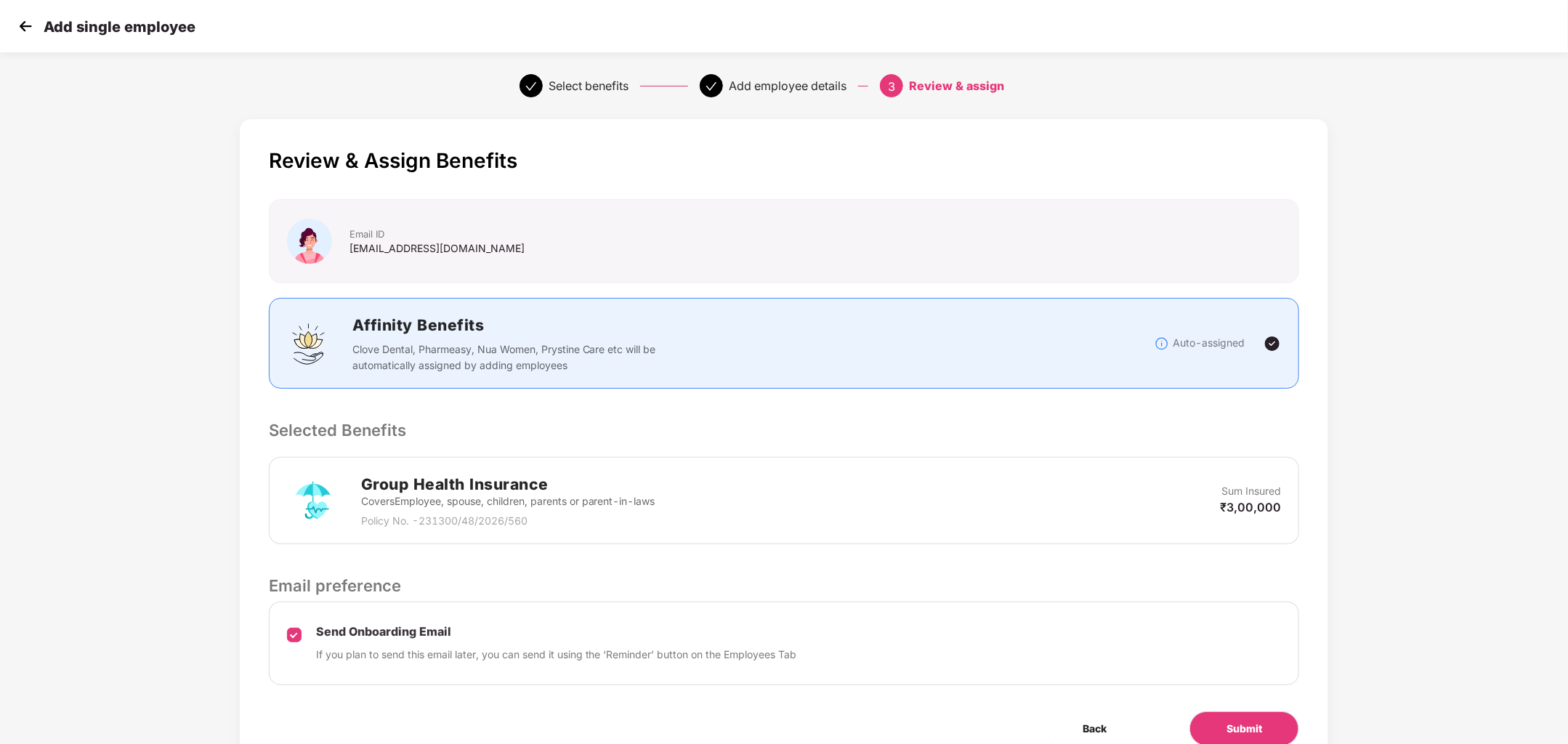
scroll to position [65, 0]
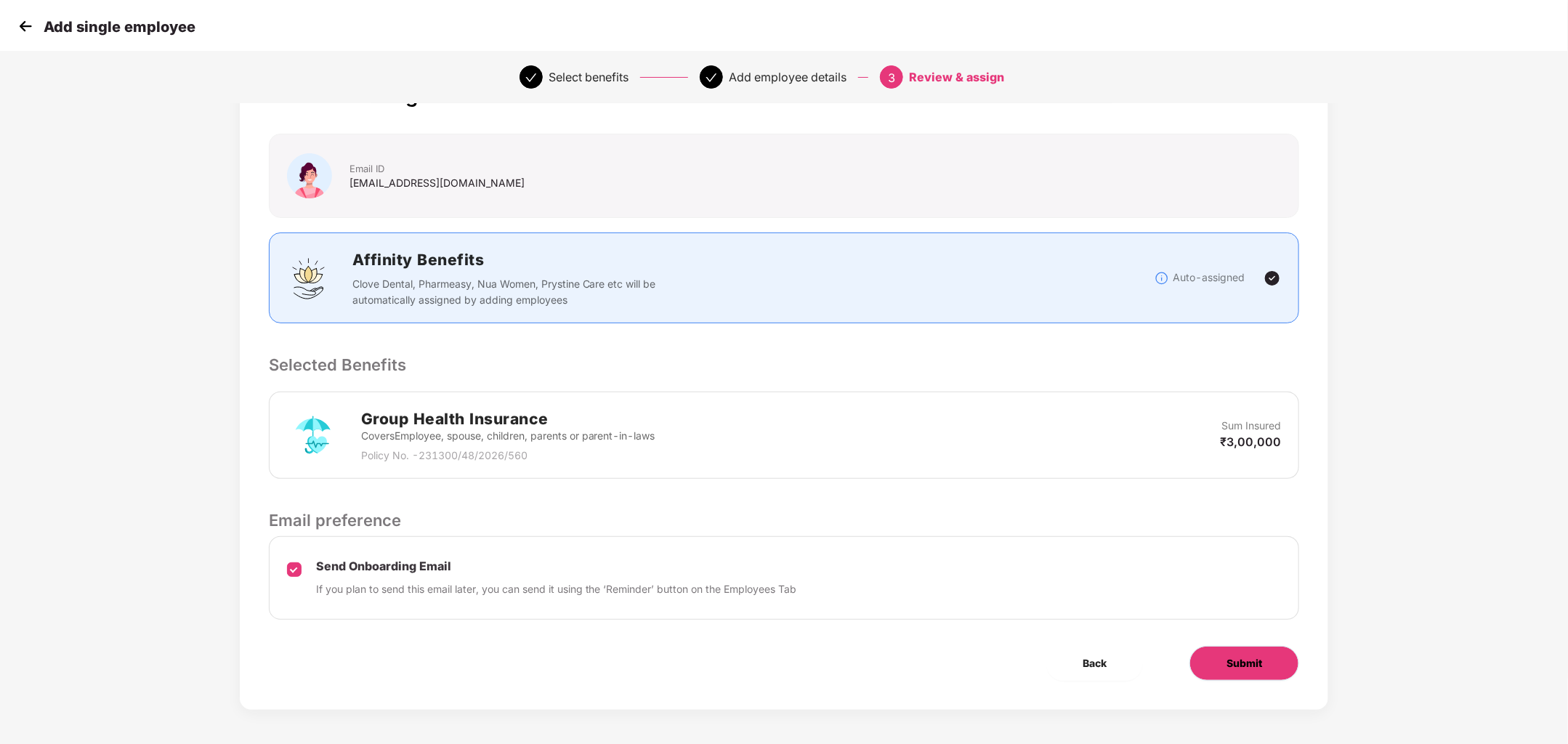
click at [1216, 656] on button "Submit" at bounding box center [1245, 663] width 110 height 35
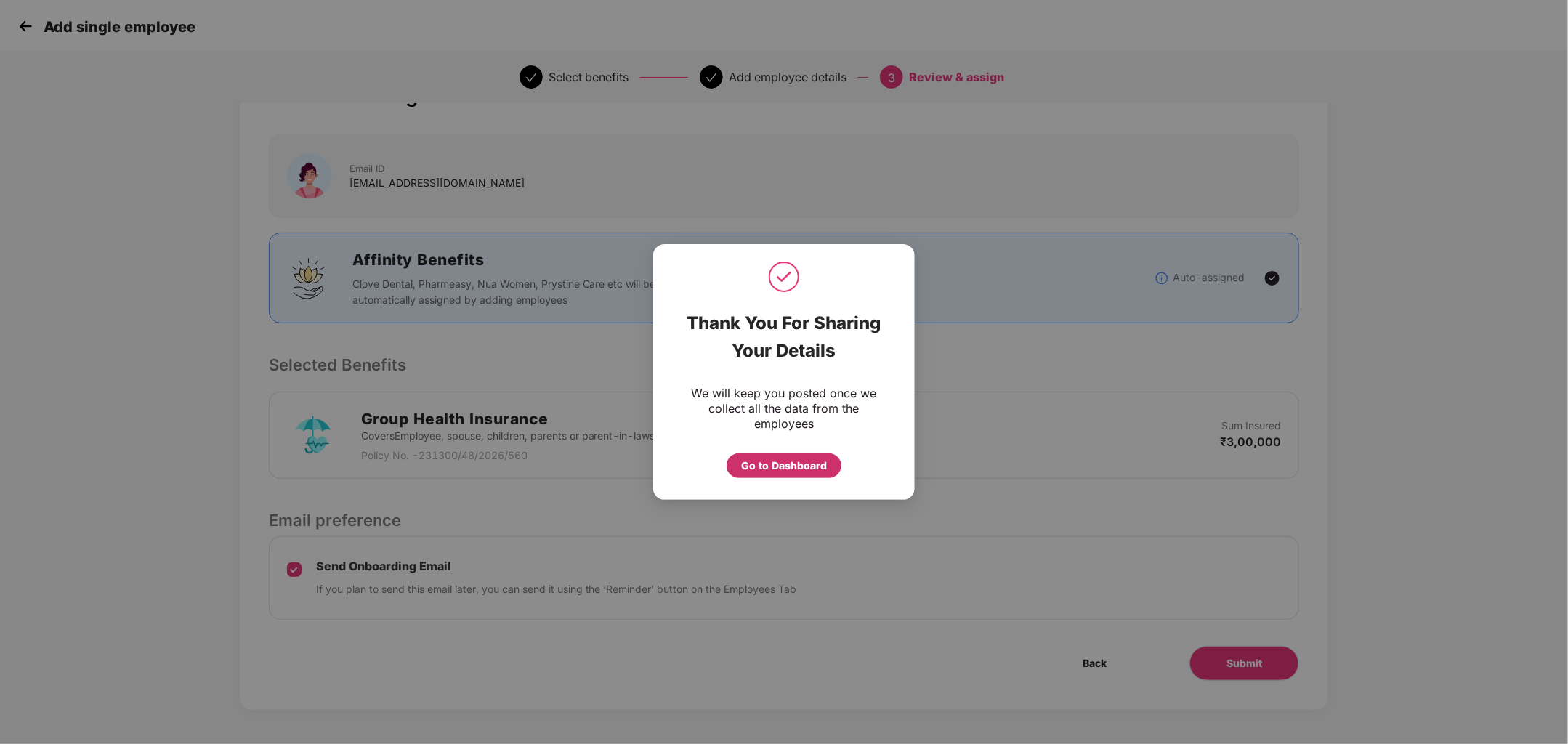
click at [788, 470] on div "Go to Dashboard" at bounding box center [784, 466] width 86 height 16
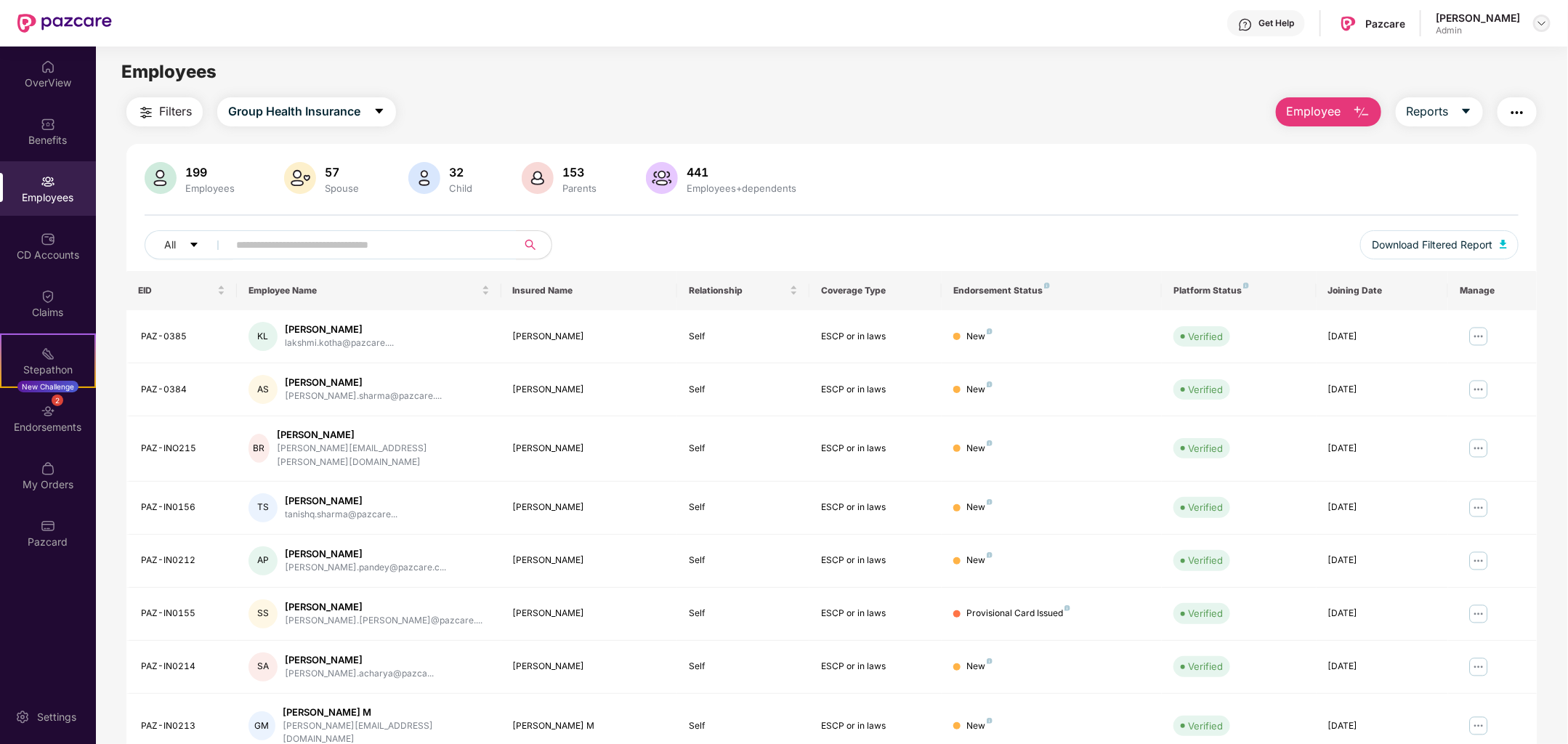
click at [1538, 22] on img at bounding box center [1542, 24] width 12 height 12
click at [1471, 89] on div "Switch Company" at bounding box center [1475, 85] width 189 height 28
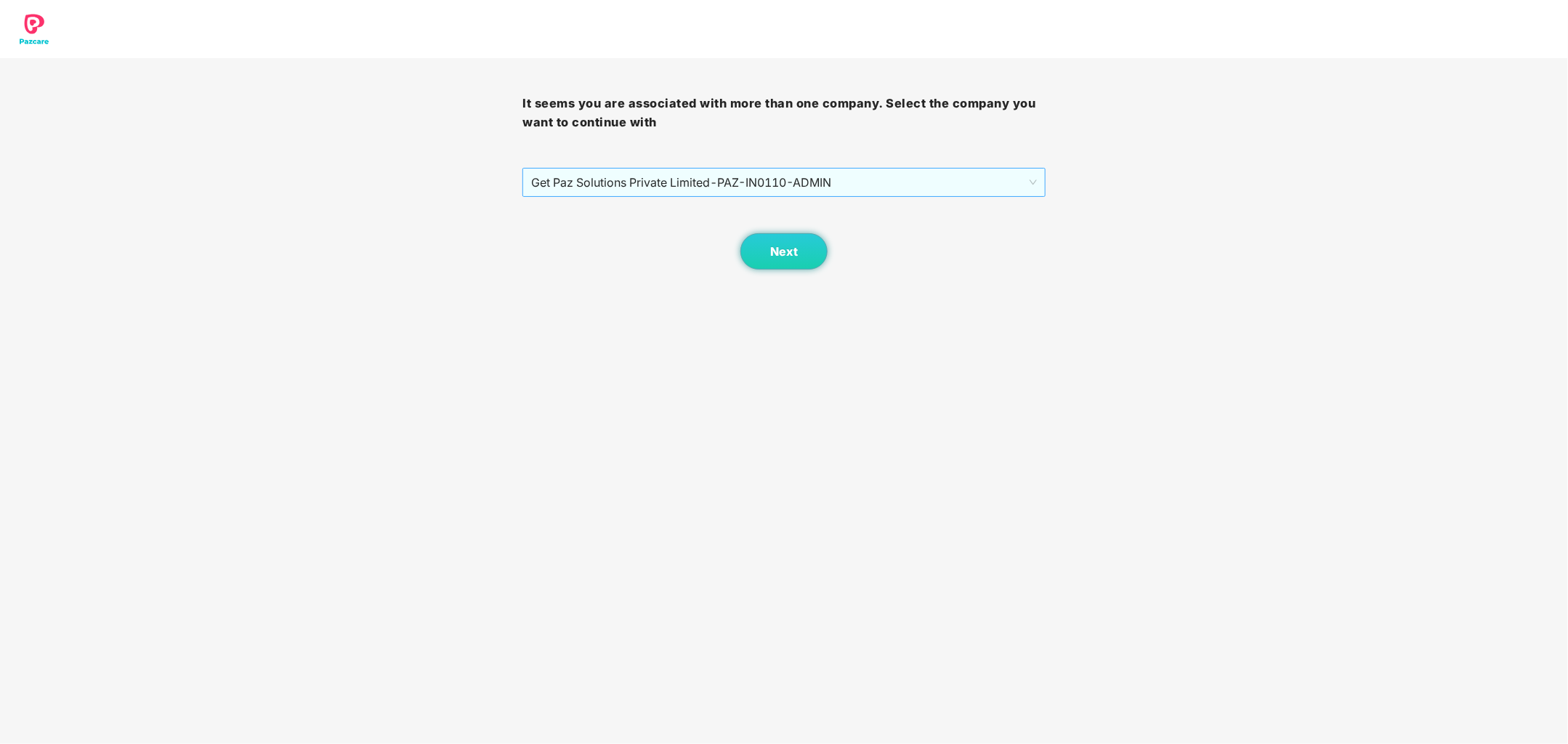
click at [991, 176] on span "Get Paz Solutions Private Limited - PAZ-IN0110 - ADMIN" at bounding box center [783, 182] width 505 height 27
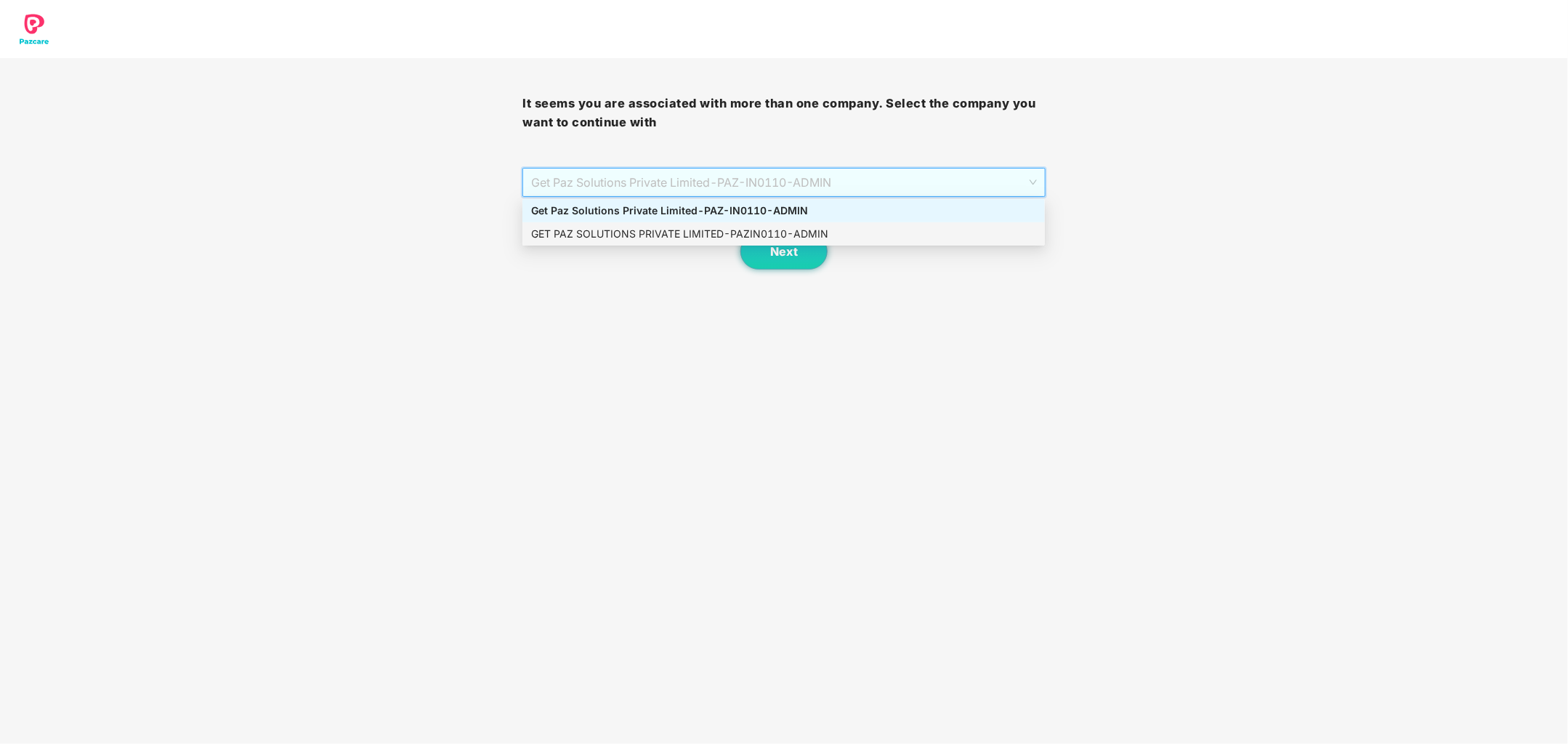
click at [859, 229] on div "GET PAZ SOLUTIONS PRIVATE LIMITED - PAZIN0110 - ADMIN" at bounding box center [783, 234] width 505 height 16
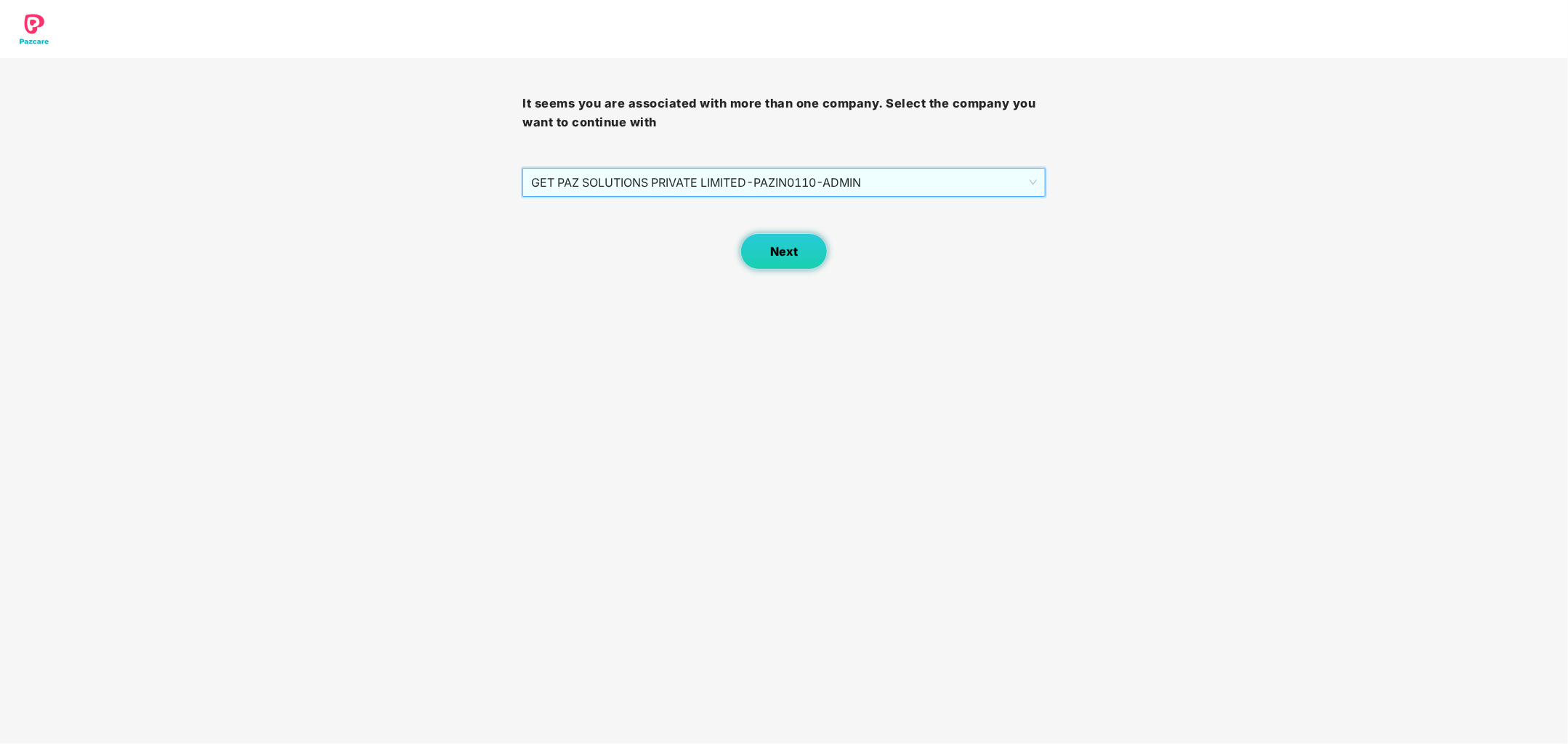
click at [799, 249] on button "Next" at bounding box center [784, 251] width 88 height 36
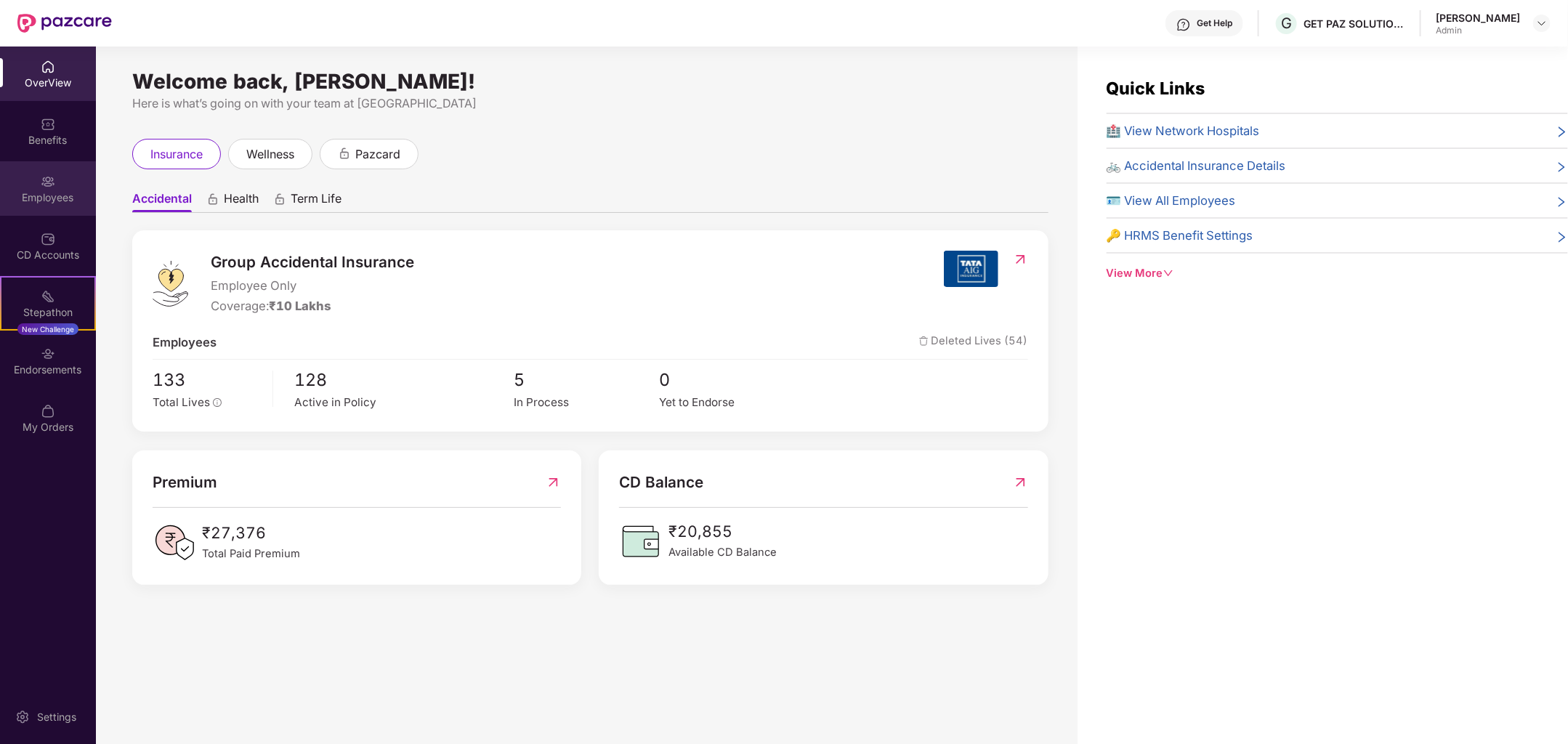
click at [54, 177] on img at bounding box center [48, 182] width 15 height 15
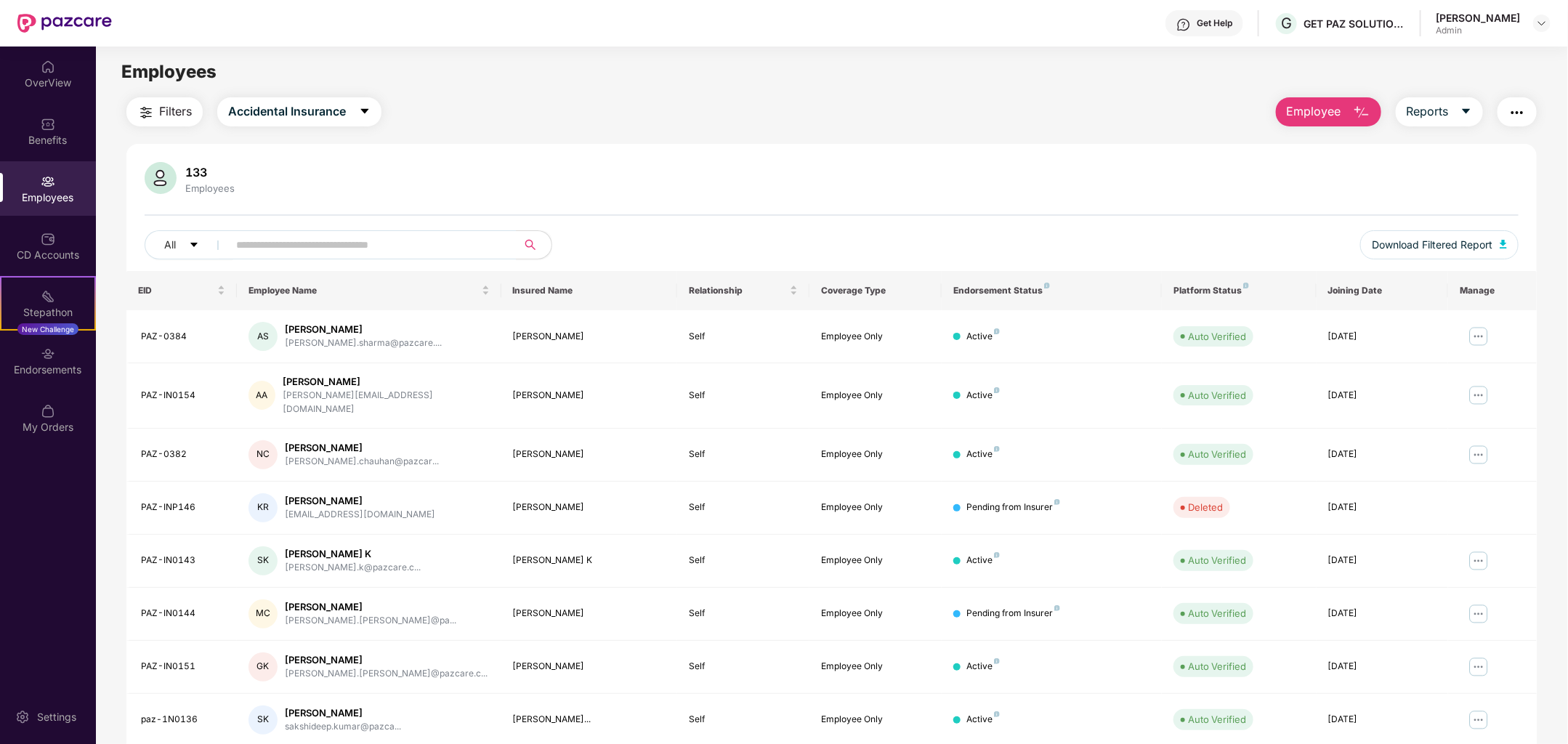
click at [1337, 108] on span "Employee" at bounding box center [1314, 111] width 54 height 18
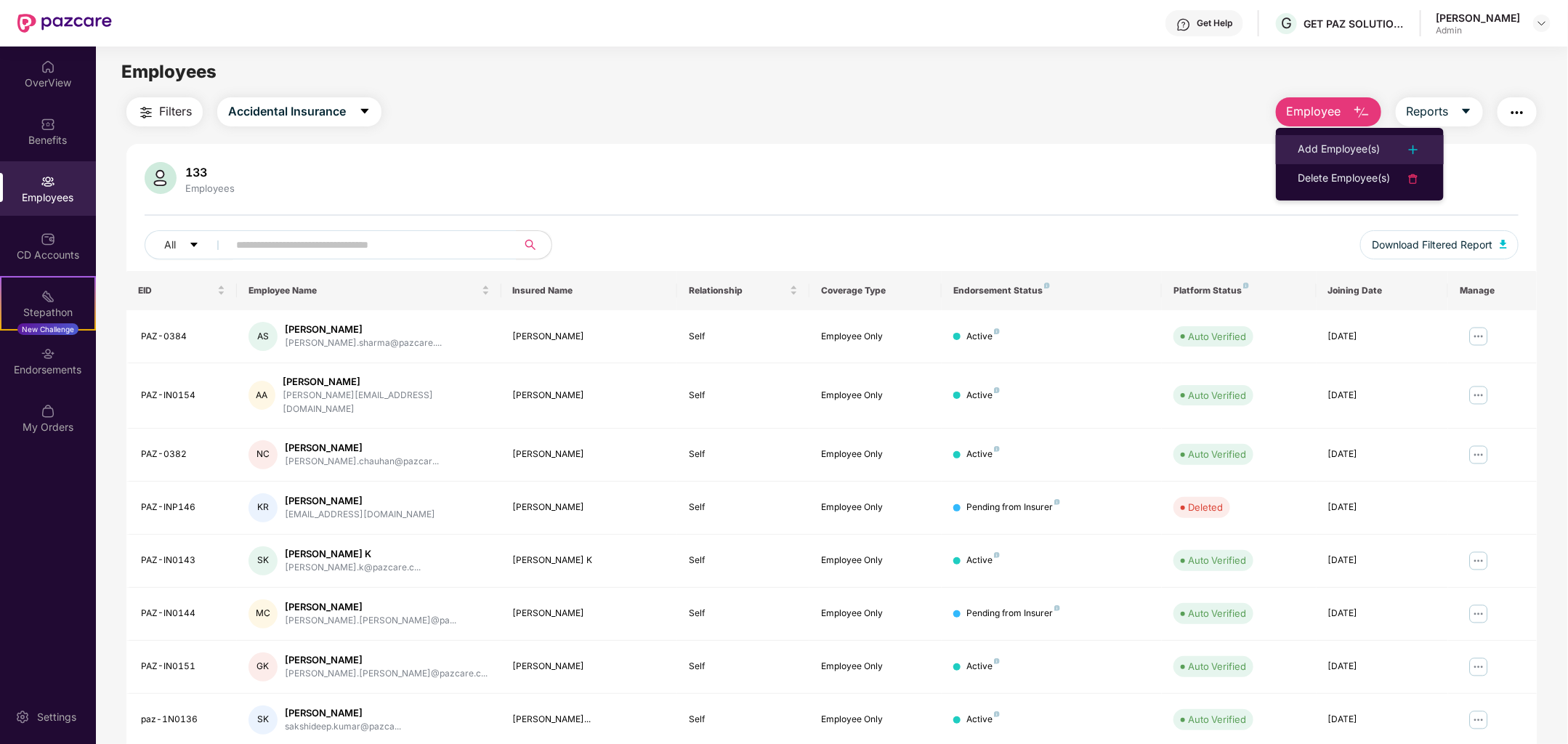
click at [1367, 151] on div "Add Employee(s)" at bounding box center [1339, 150] width 82 height 18
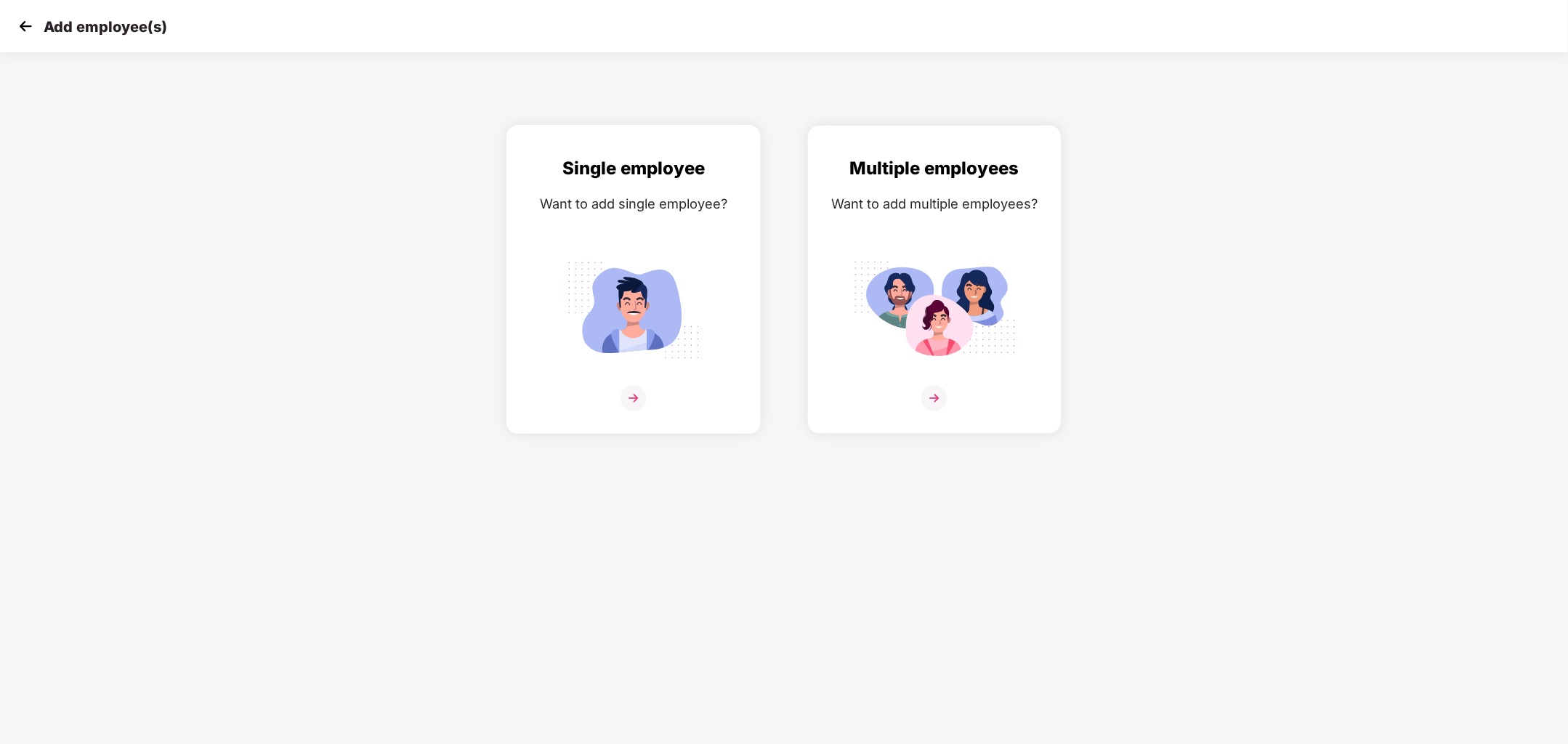
click at [664, 332] on img at bounding box center [633, 310] width 162 height 113
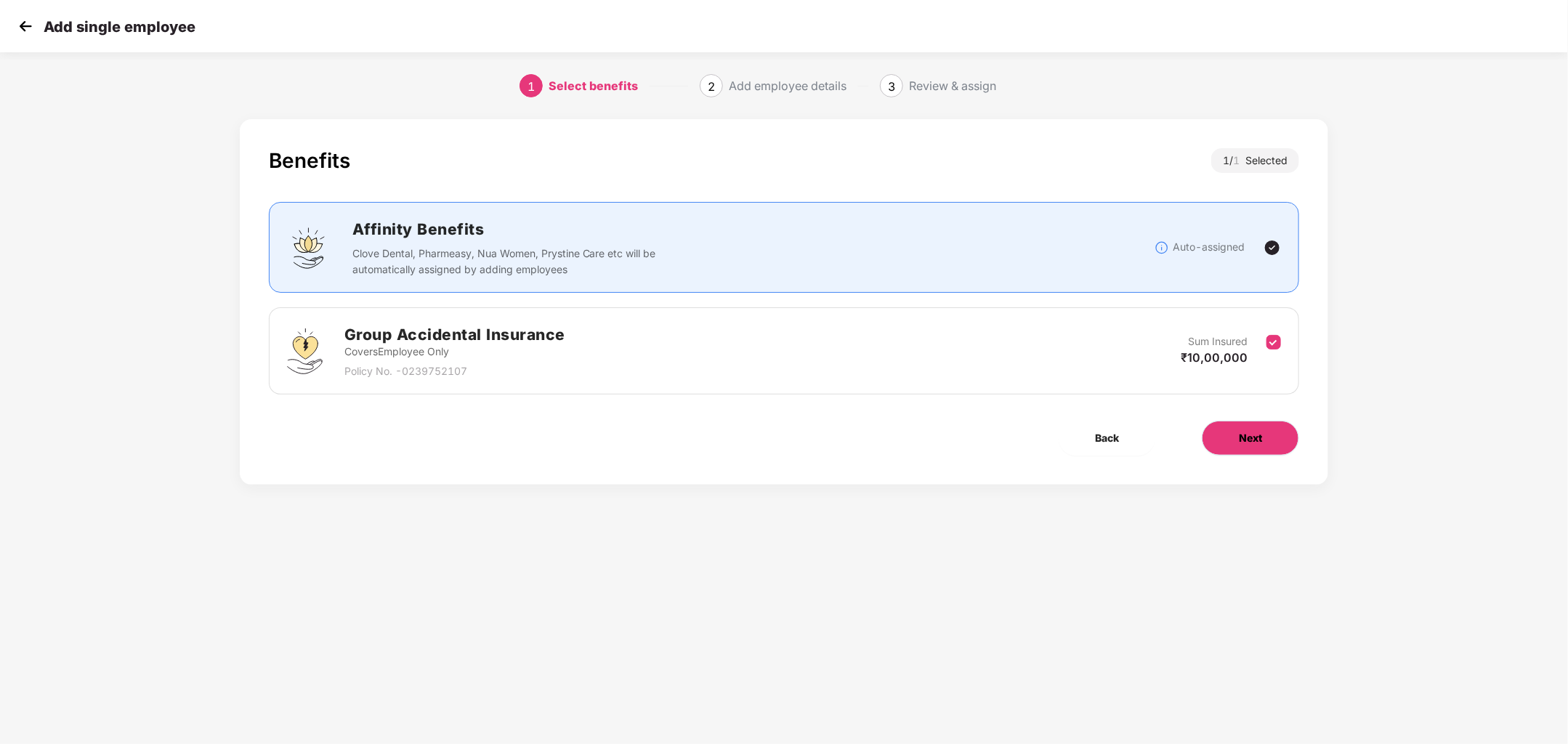
click at [1244, 441] on span "Next" at bounding box center [1251, 438] width 23 height 16
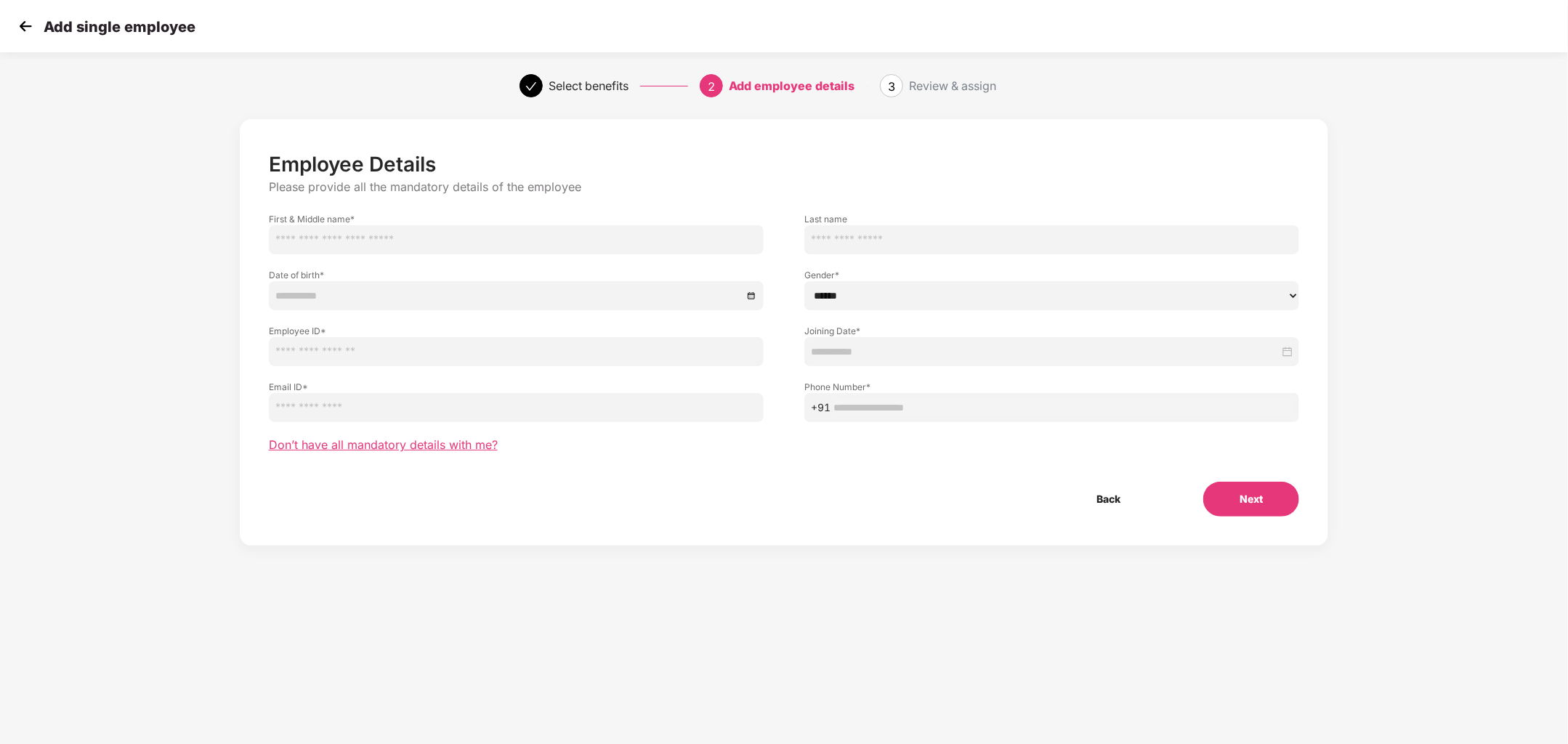
click at [456, 445] on span "Don’t have all mandatory details with me?" at bounding box center [383, 445] width 229 height 16
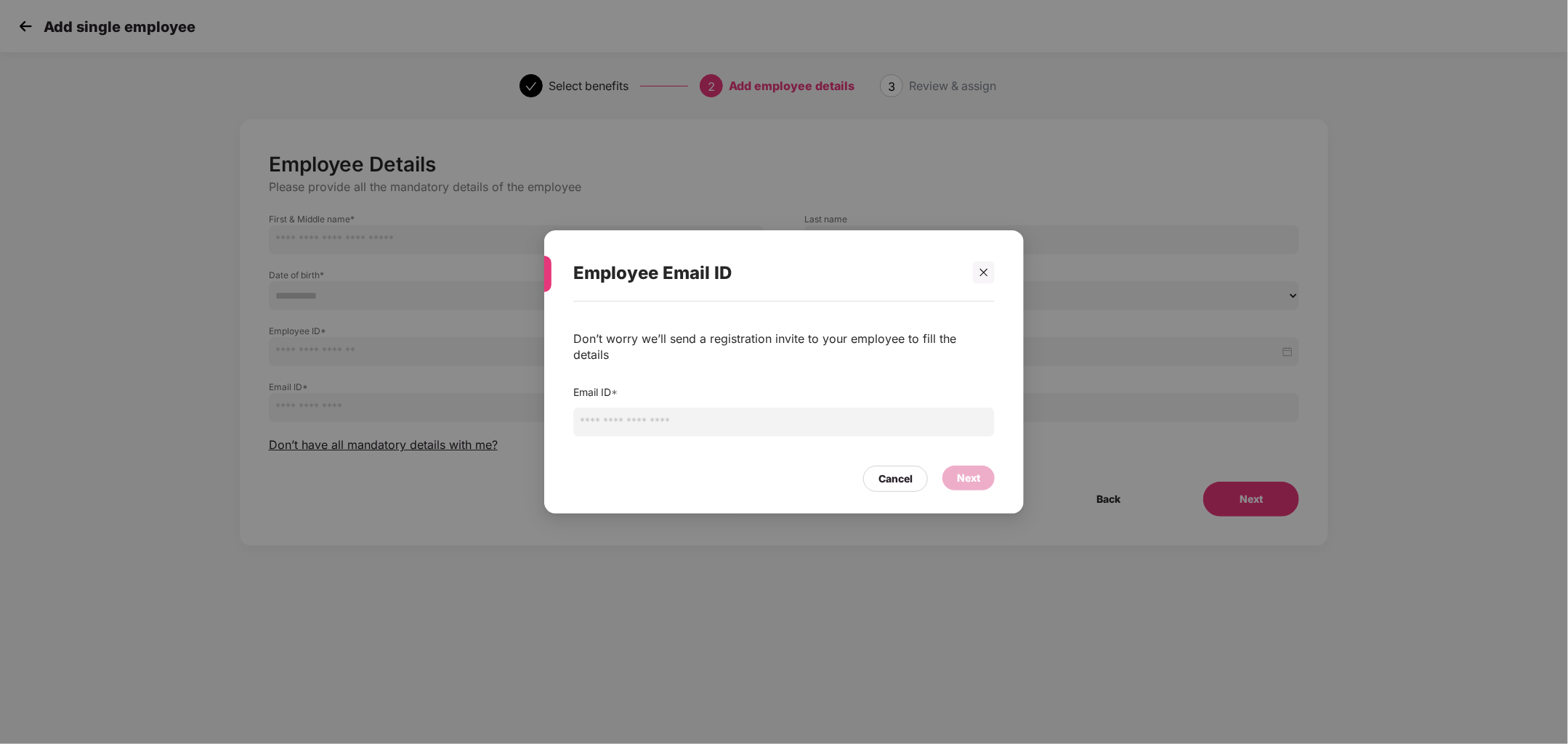
click at [627, 412] on input "email" at bounding box center [784, 422] width 421 height 29
type input "**********"
click at [982, 480] on div "Next" at bounding box center [969, 478] width 53 height 24
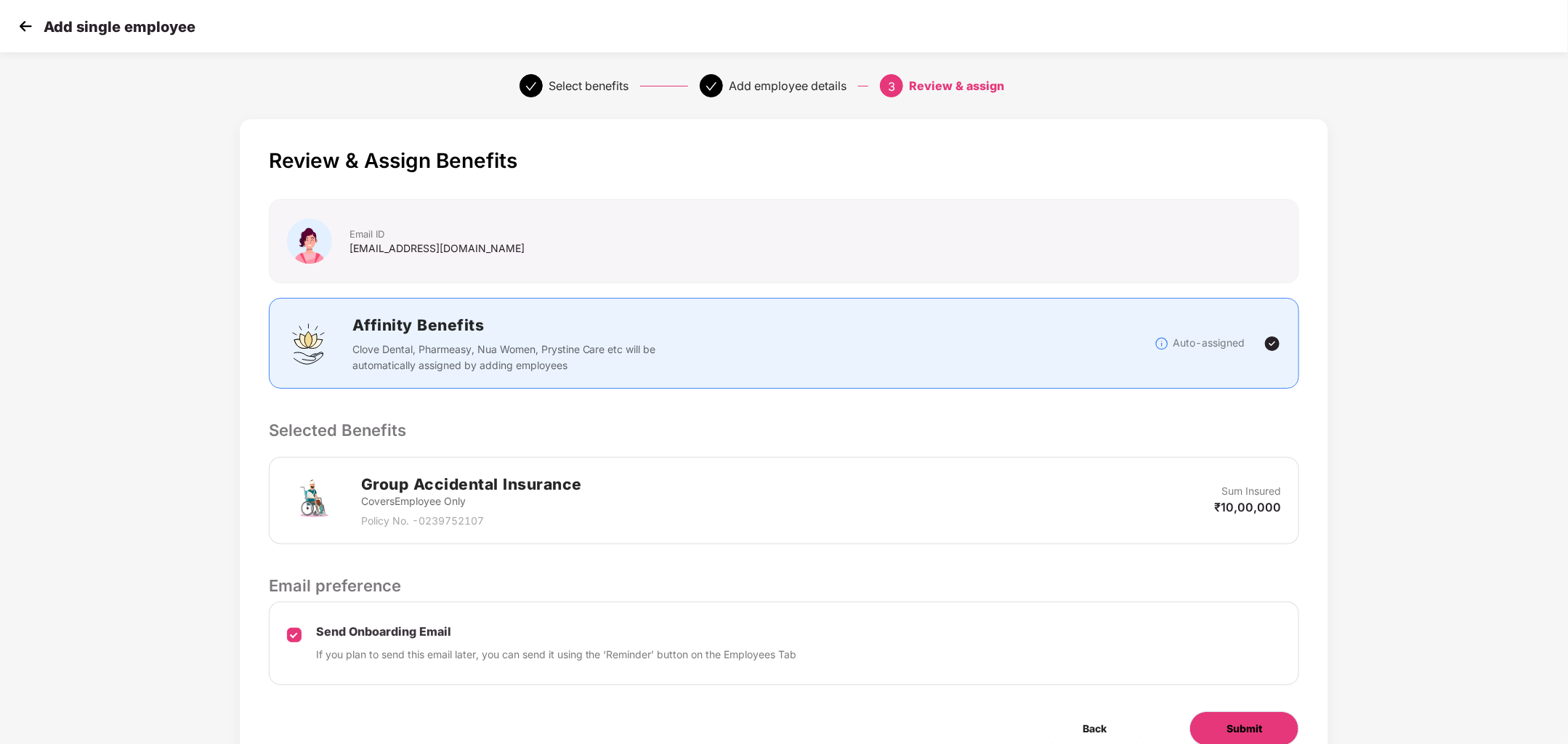
click at [1205, 728] on button "Submit" at bounding box center [1245, 728] width 110 height 35
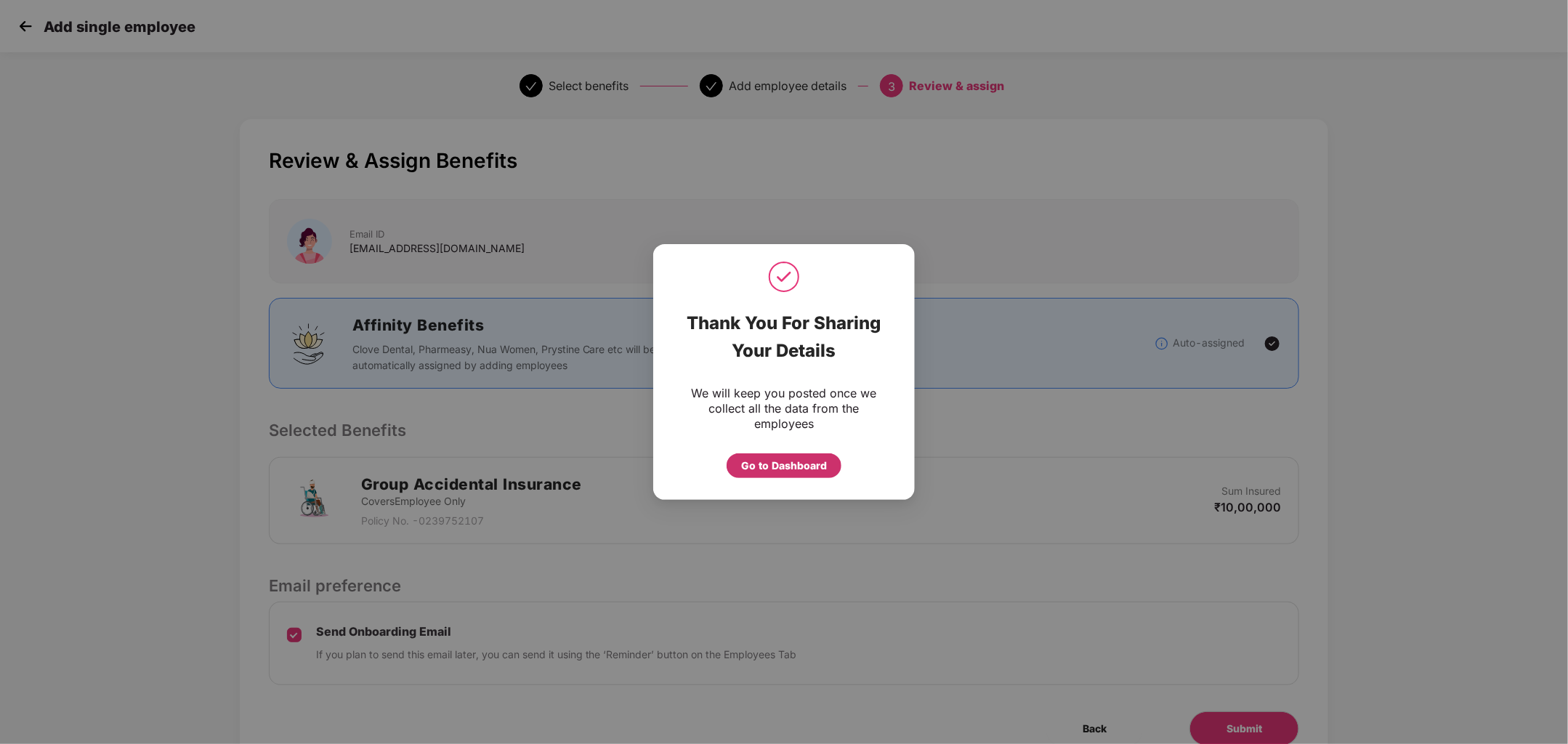
click at [798, 461] on div "Go to Dashboard" at bounding box center [784, 466] width 86 height 16
